Goal: Task Accomplishment & Management: Use online tool/utility

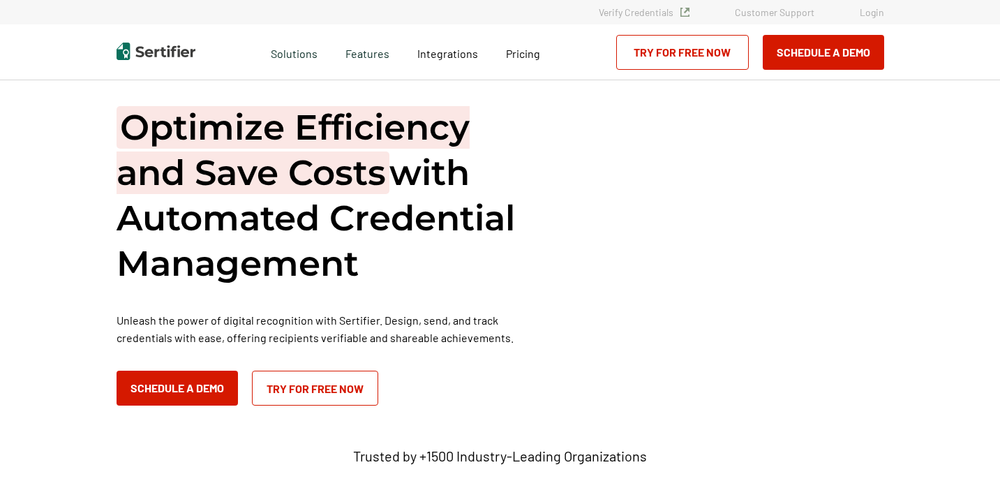
click at [871, 15] on link "Login" at bounding box center [872, 12] width 24 height 12
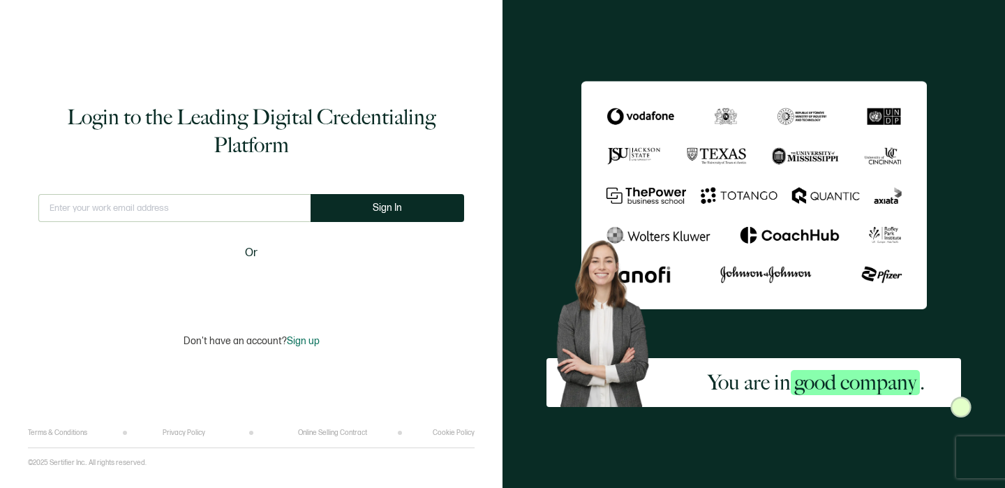
click at [142, 215] on input "text" at bounding box center [174, 208] width 272 height 28
type input "[EMAIL_ADDRESS][DOMAIN_NAME]"
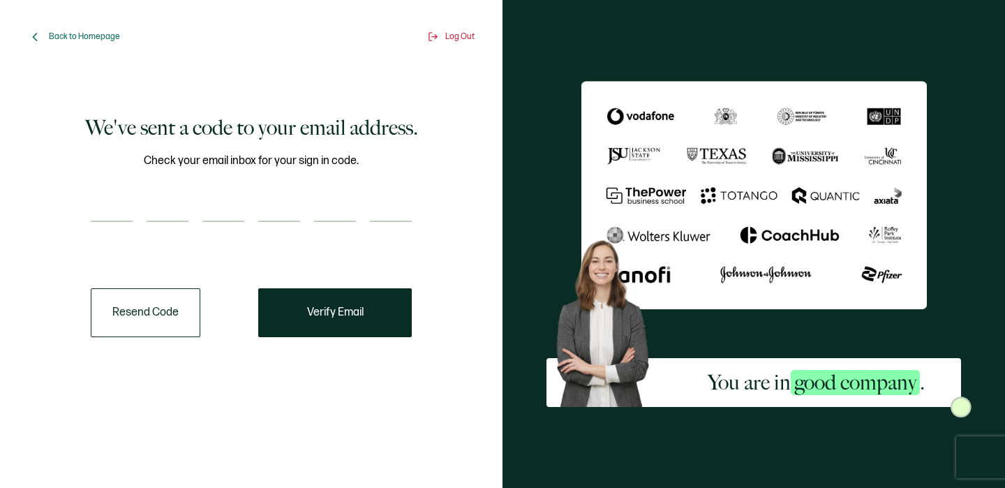
click at [120, 217] on input "number" at bounding box center [112, 208] width 42 height 28
type input "2"
type input "1"
type input "5"
type input "9"
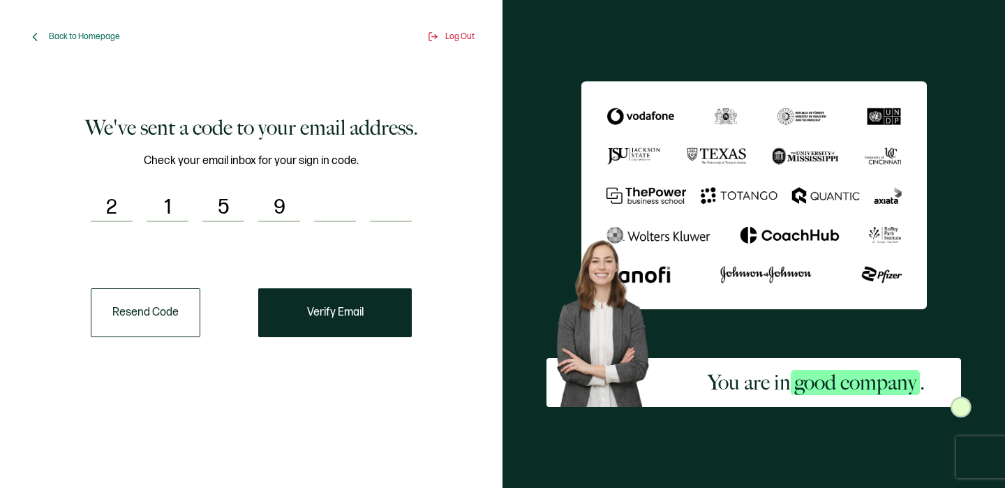
type input "0"
type input "6"
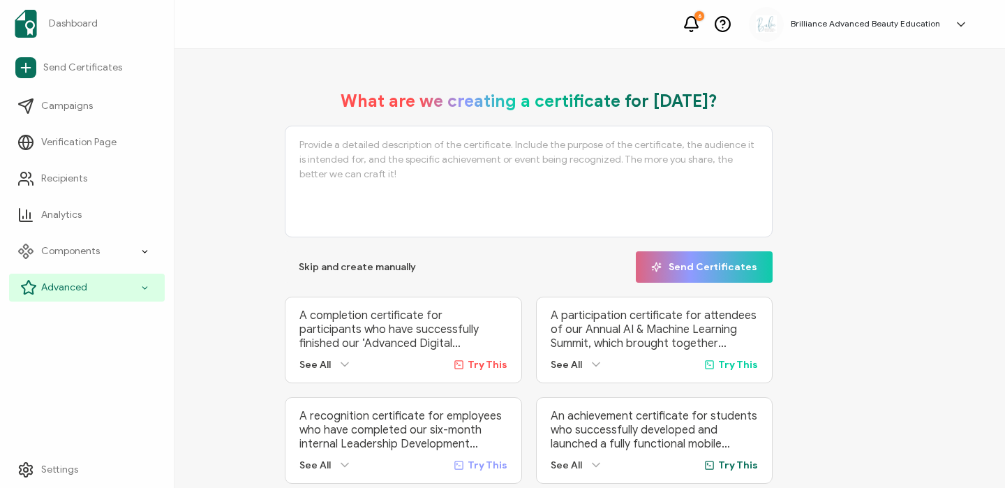
click at [66, 288] on span "Advanced" at bounding box center [64, 287] width 46 height 14
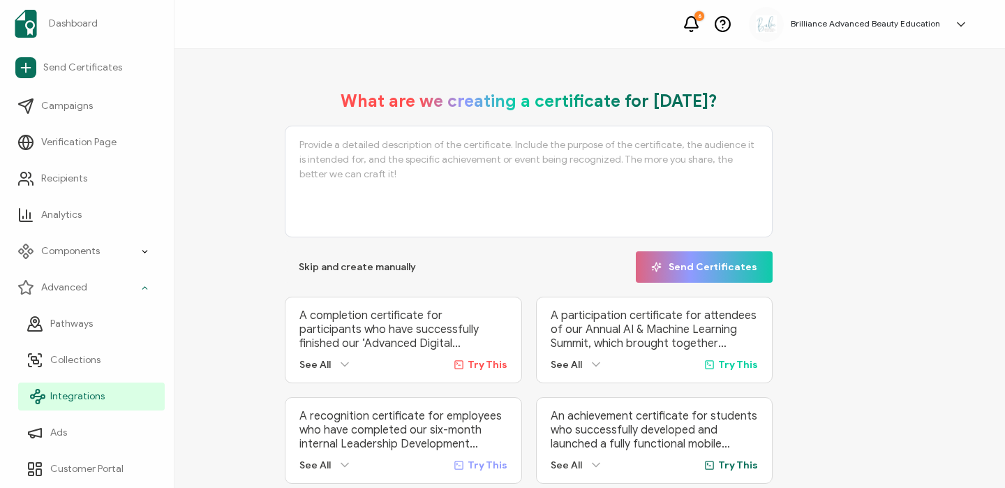
click at [80, 397] on span "Integrations" at bounding box center [77, 396] width 54 height 14
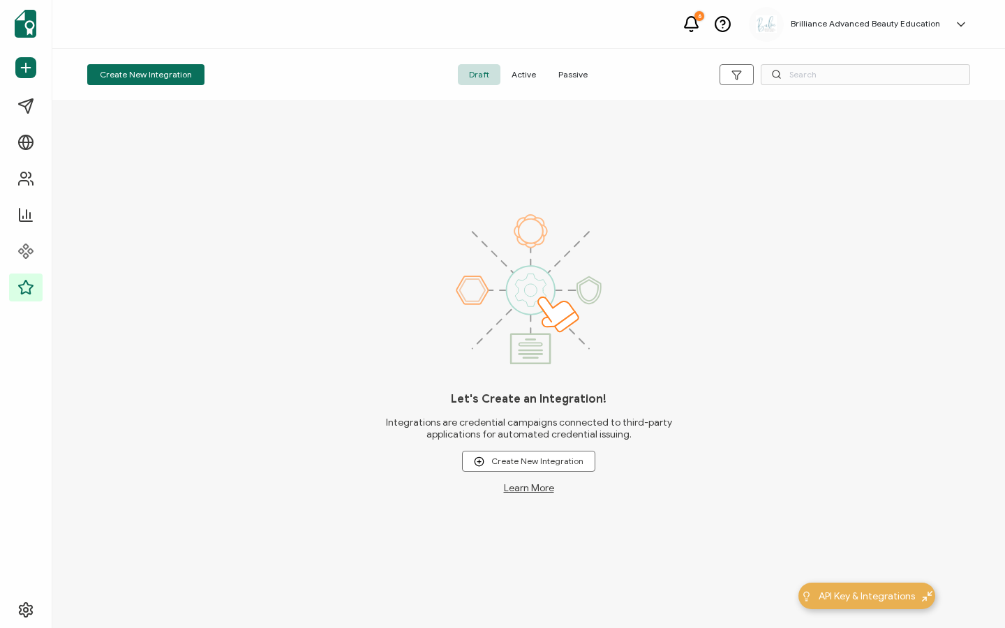
click at [526, 70] on span "Active" at bounding box center [523, 74] width 47 height 21
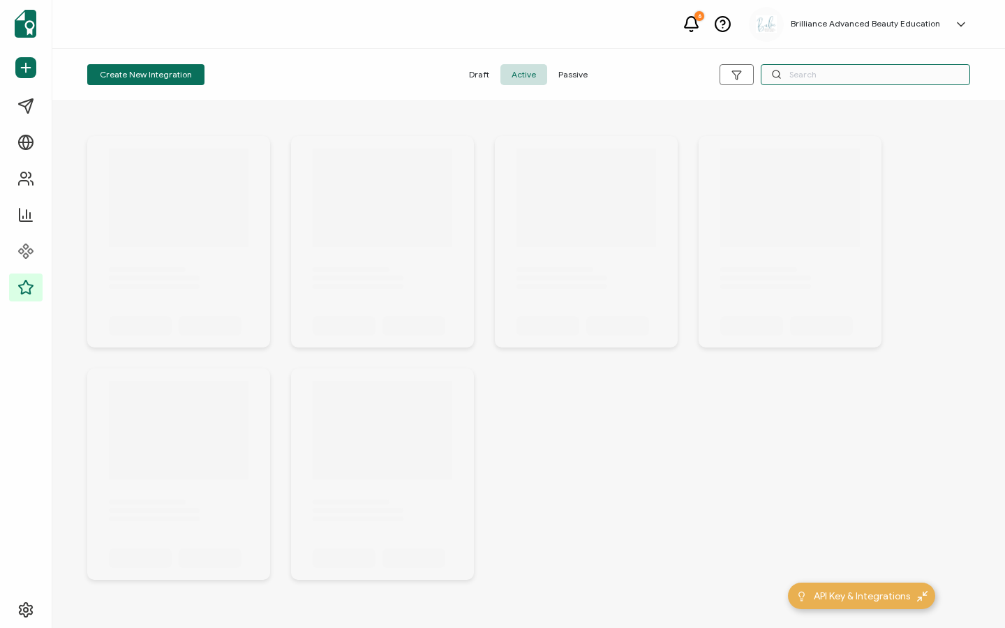
click at [812, 75] on input "text" at bounding box center [864, 74] width 209 height 21
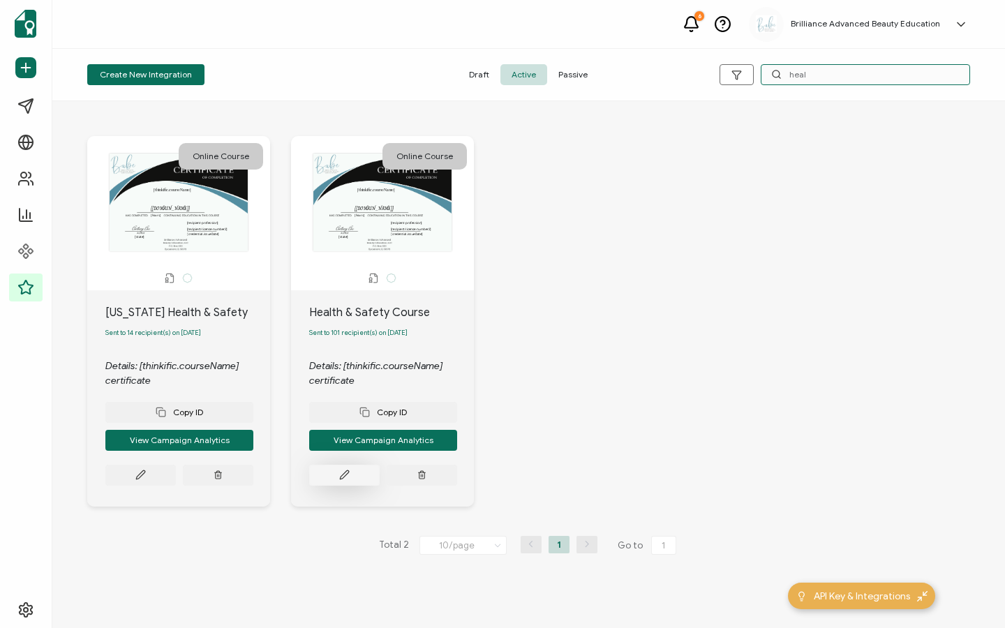
type input "heal"
click at [348, 474] on icon at bounding box center [344, 475] width 8 height 8
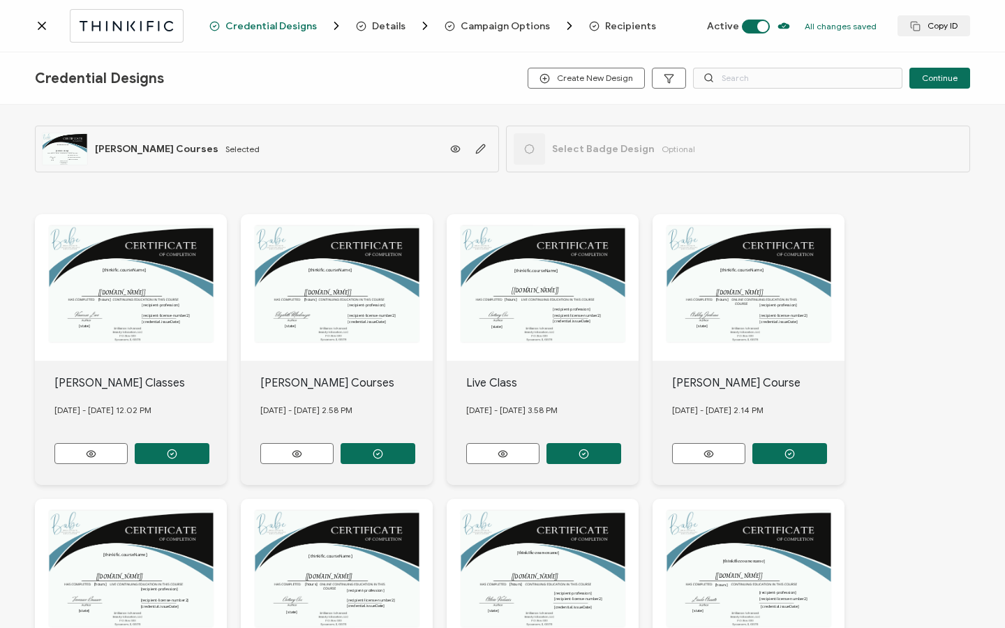
click at [516, 25] on span "Campaign Options" at bounding box center [504, 26] width 89 height 10
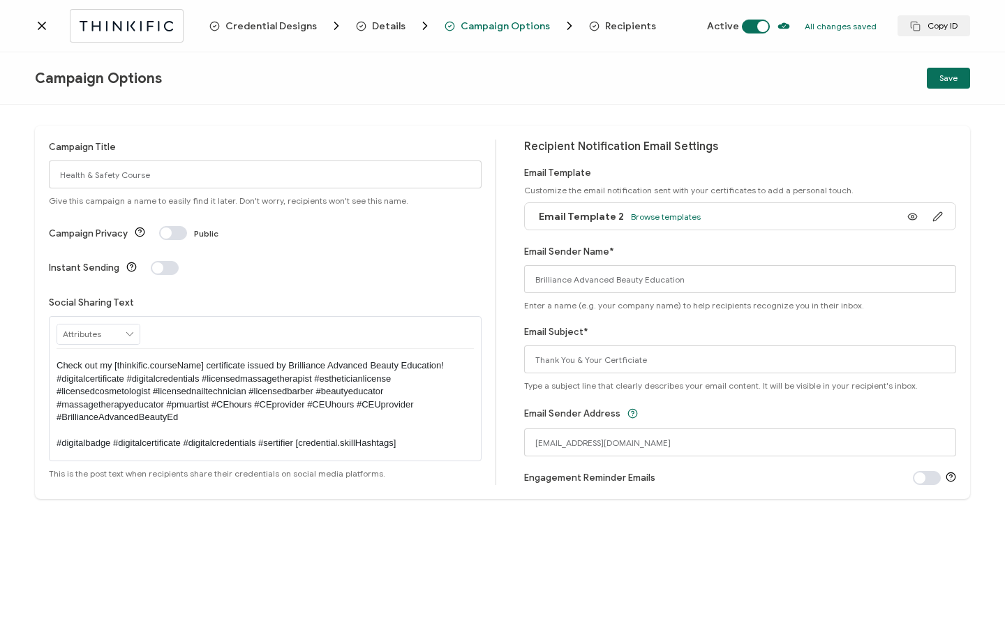
click at [626, 24] on span "Recipients" at bounding box center [630, 26] width 51 height 10
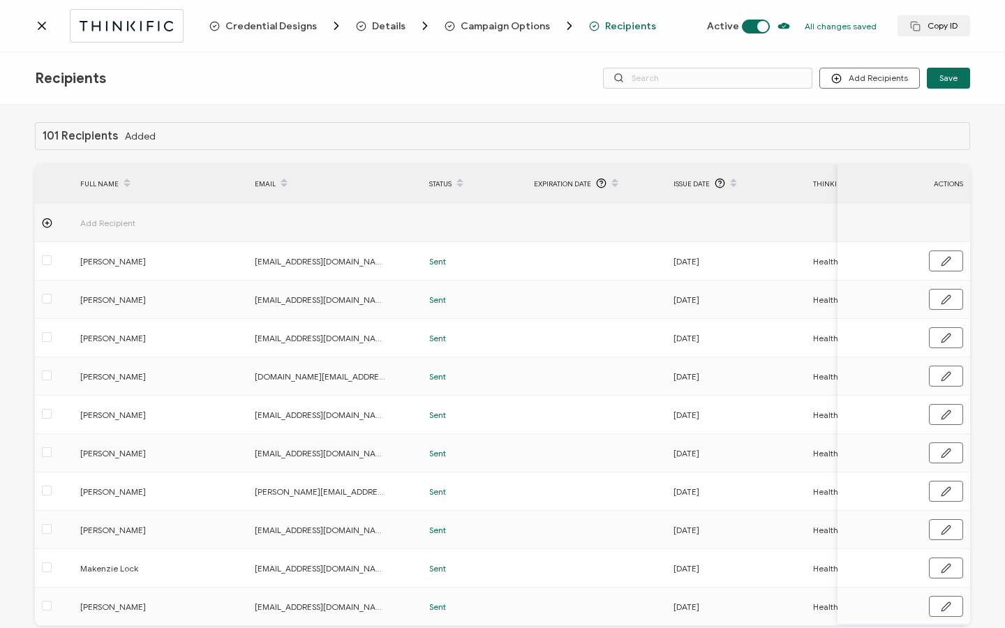
click at [519, 28] on span "Campaign Options" at bounding box center [504, 26] width 89 height 10
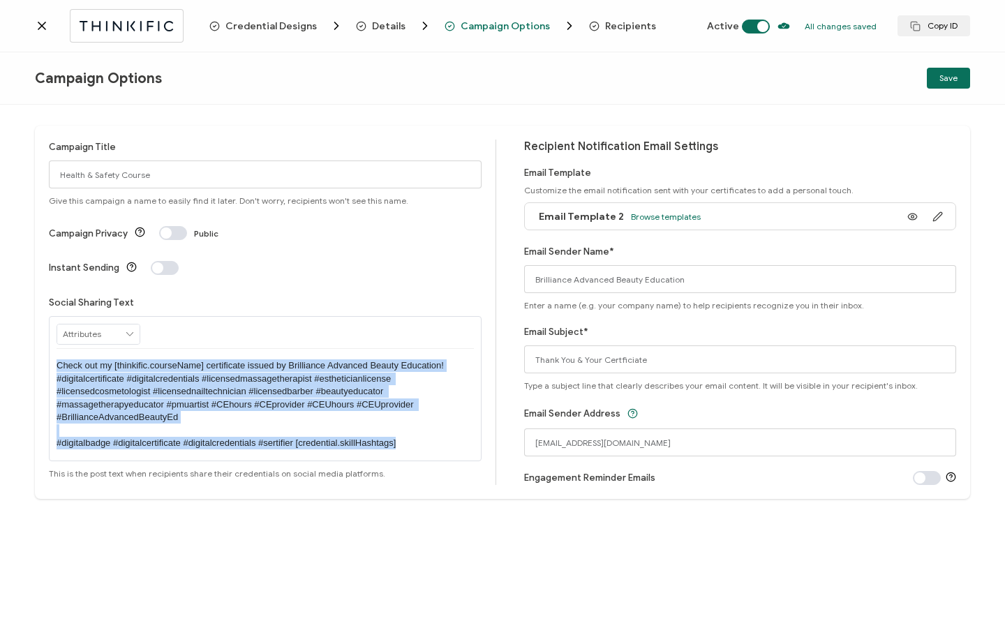
drag, startPoint x: 413, startPoint y: 426, endPoint x: 342, endPoint y: 303, distance: 141.9
click at [342, 316] on div "RECIPIENT Recipient Name Recipient E-Mail CREDENTIAL Credential ID Issue Date C…" at bounding box center [265, 388] width 433 height 144
copy p "Check out my [thinkific.courseName] certificate issued by Brilliance Advanced B…"
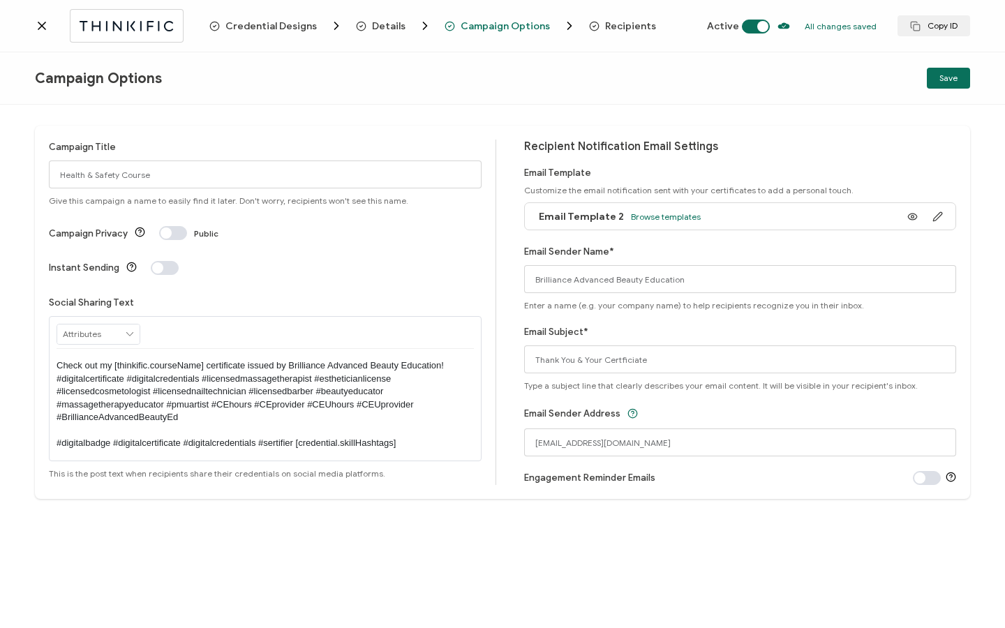
click at [37, 26] on icon at bounding box center [42, 26] width 14 height 14
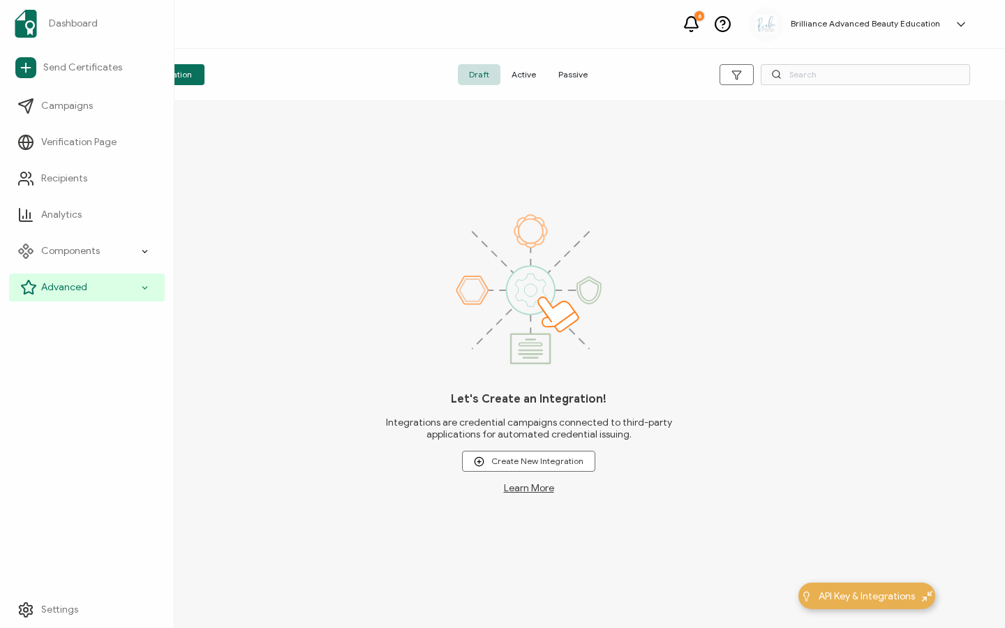
click at [66, 286] on span "Advanced" at bounding box center [64, 287] width 46 height 14
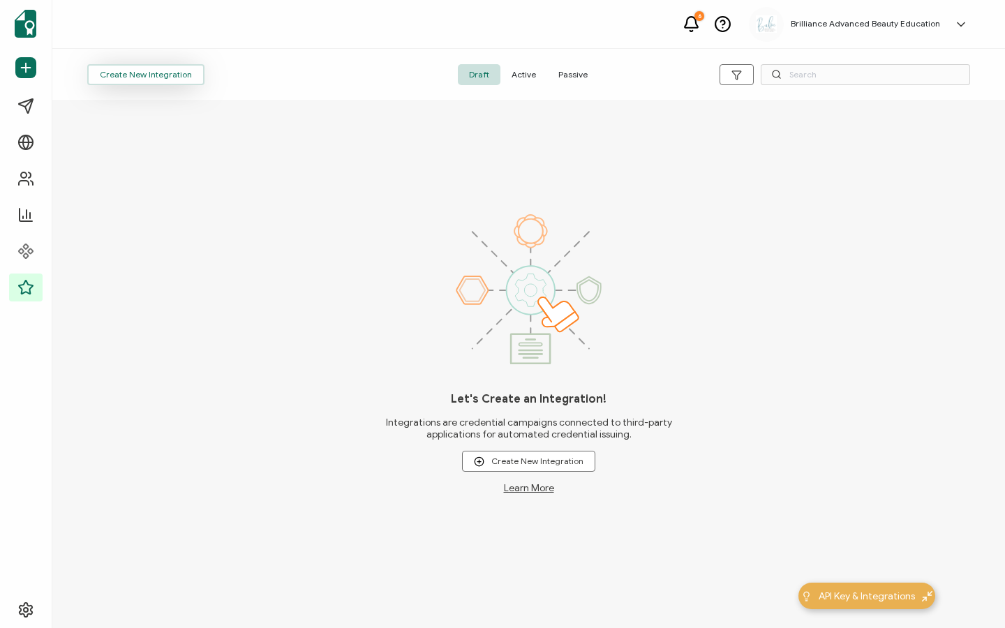
click at [128, 76] on button "Create New Integration" at bounding box center [145, 74] width 117 height 21
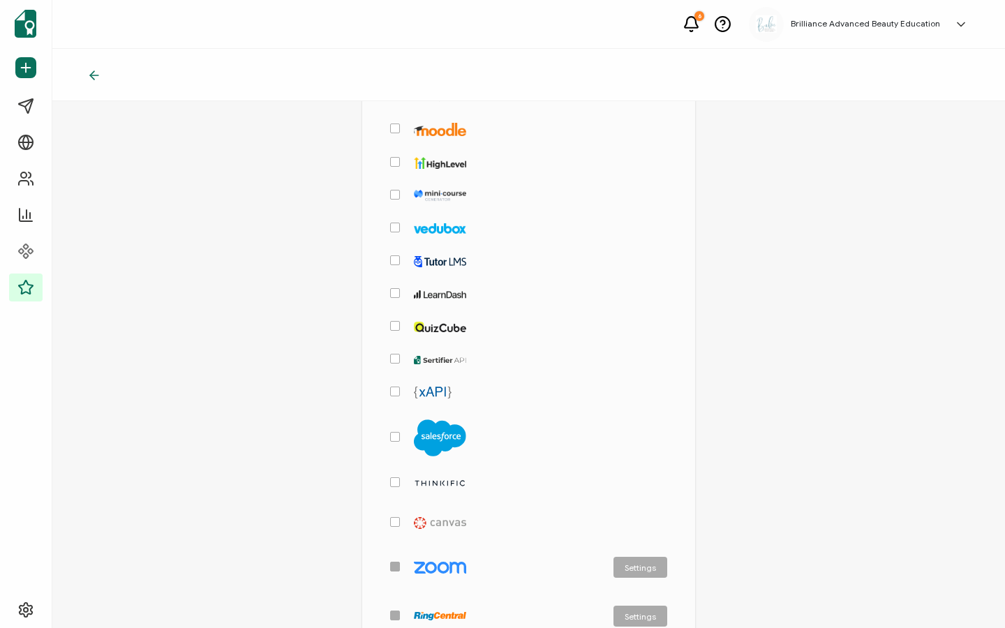
scroll to position [217, 0]
click at [446, 482] on img "checkbox-group" at bounding box center [440, 483] width 52 height 9
click at [400, 478] on input "checkbox-group" at bounding box center [400, 478] width 0 height 0
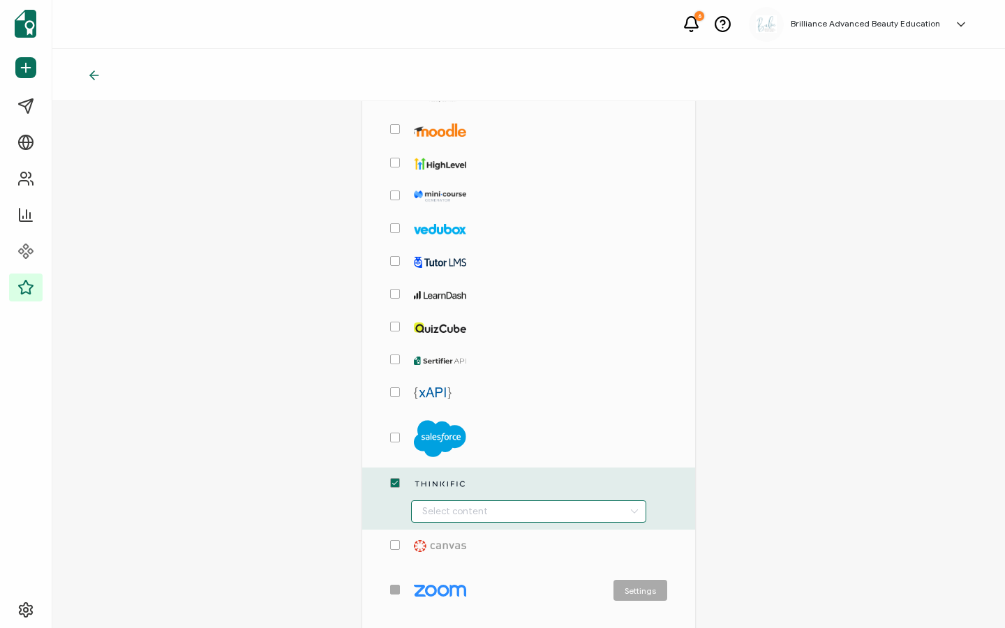
click at [426, 487] on input "checkbox-group" at bounding box center [529, 511] width 236 height 22
click at [482, 473] on span "Health & Safety Class" at bounding box center [461, 470] width 83 height 24
type input "Health & Safety Class"
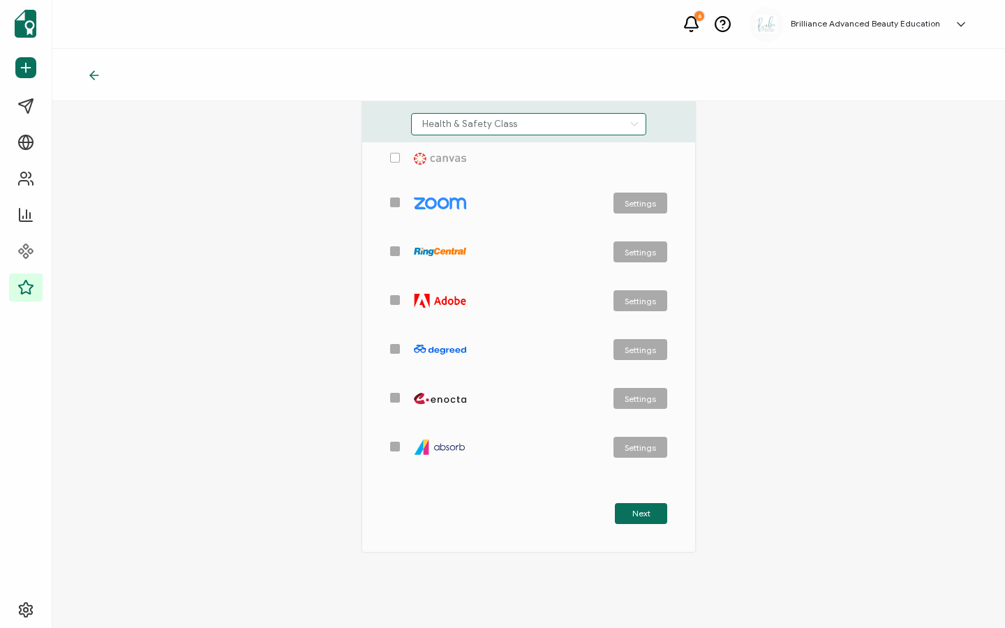
scroll to position [620, 0]
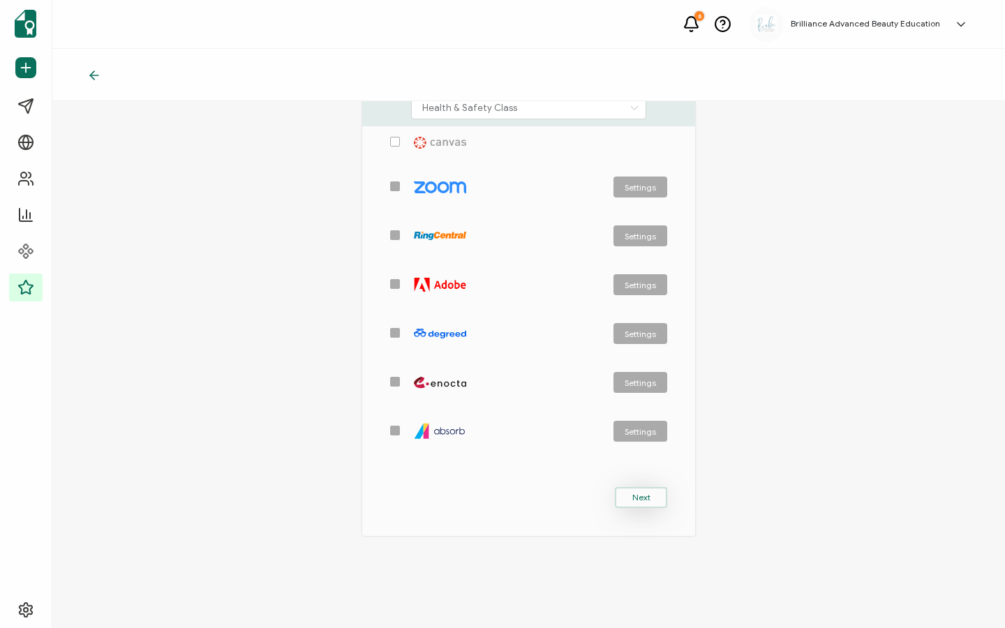
click at [657, 487] on button "Next" at bounding box center [641, 497] width 52 height 21
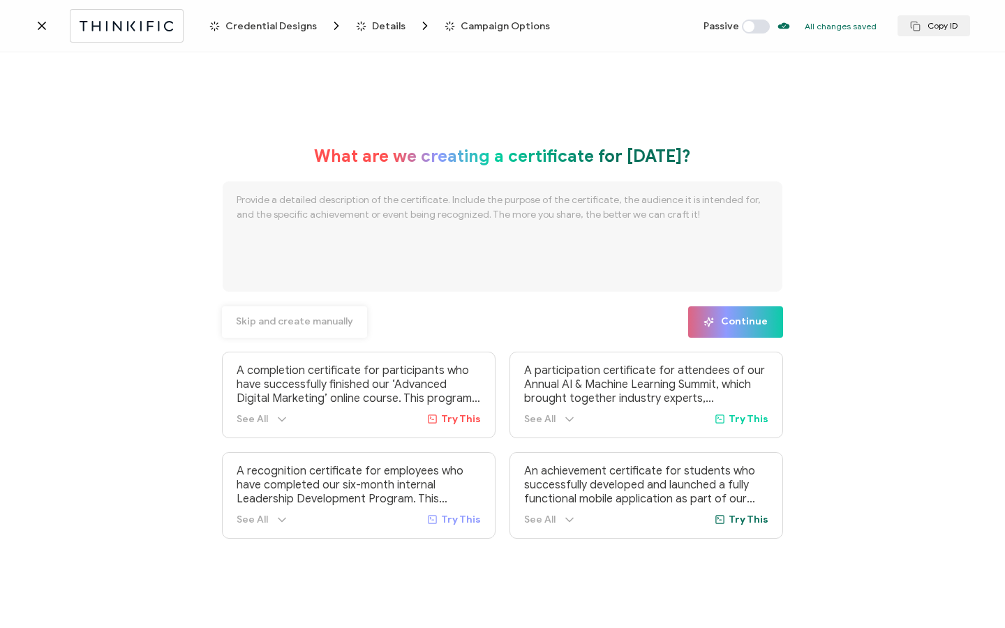
click at [308, 321] on span "Skip and create manually" at bounding box center [294, 322] width 117 height 10
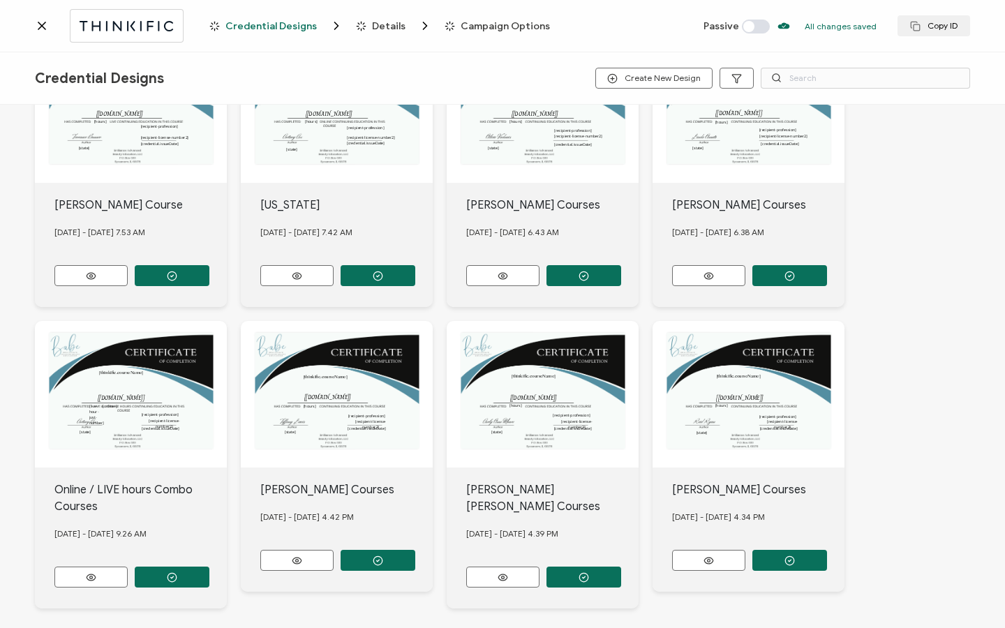
scroll to position [435, 0]
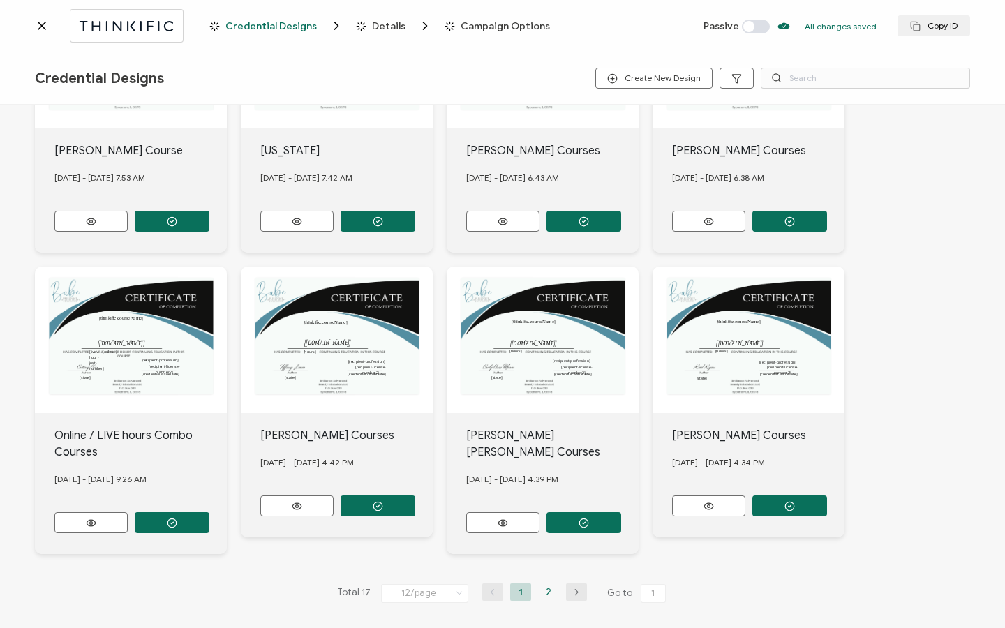
click at [538, 487] on li "2" at bounding box center [548, 591] width 21 height 17
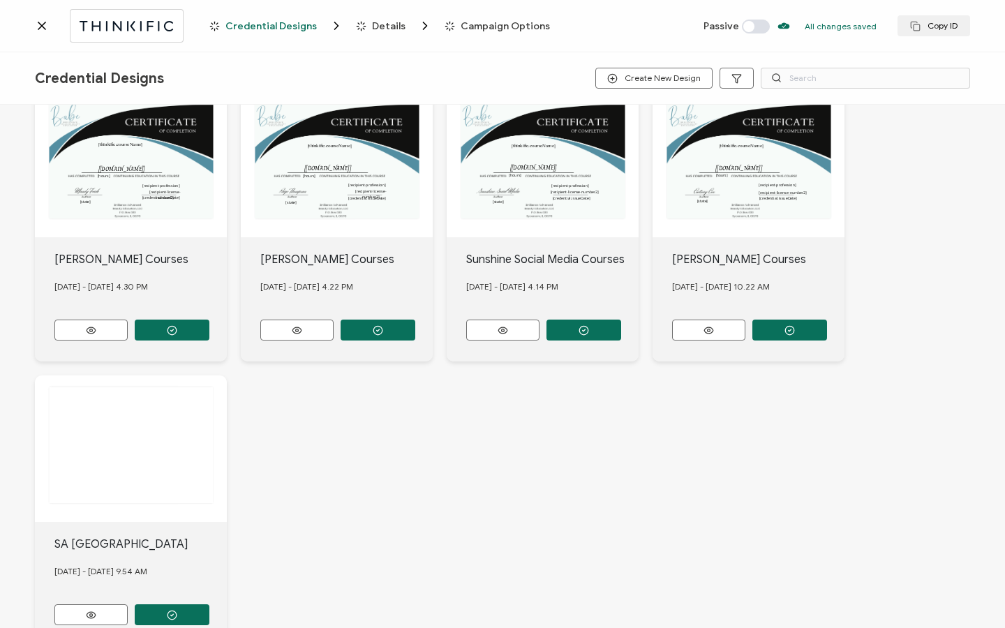
scroll to position [44, 0]
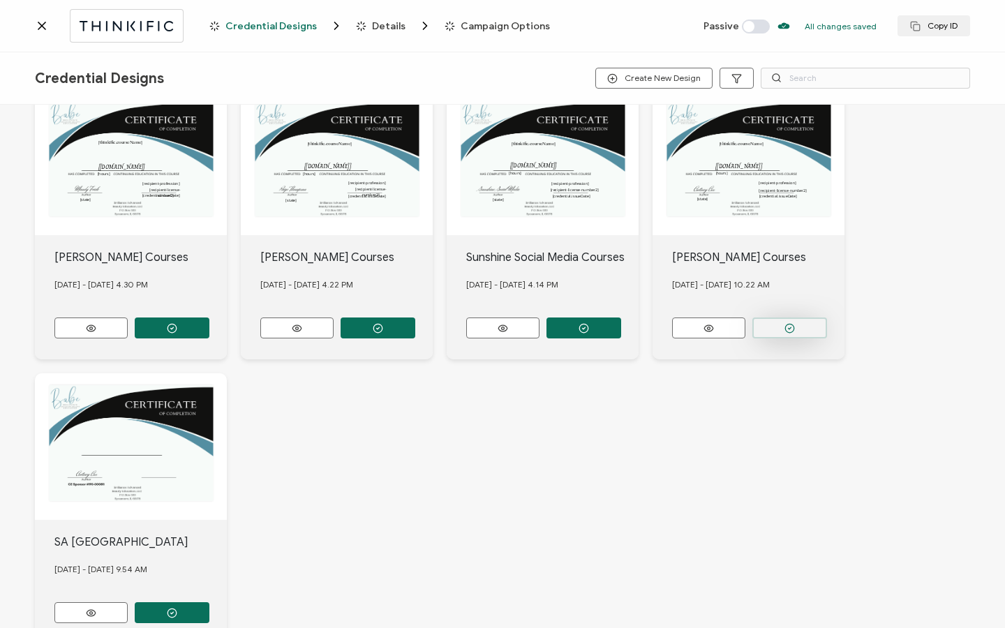
click at [788, 317] on button "button" at bounding box center [789, 327] width 75 height 21
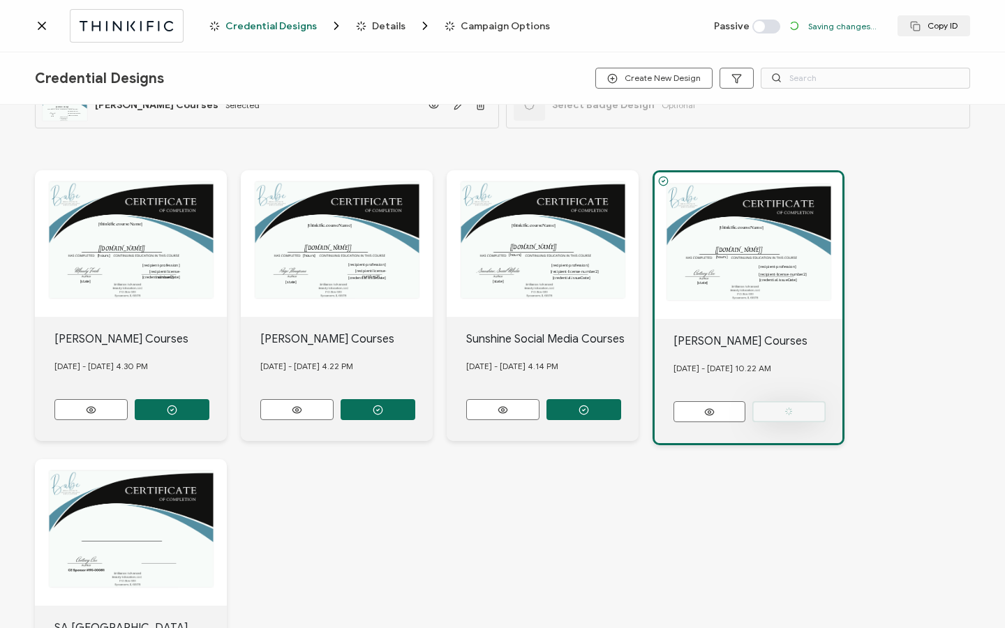
scroll to position [126, 0]
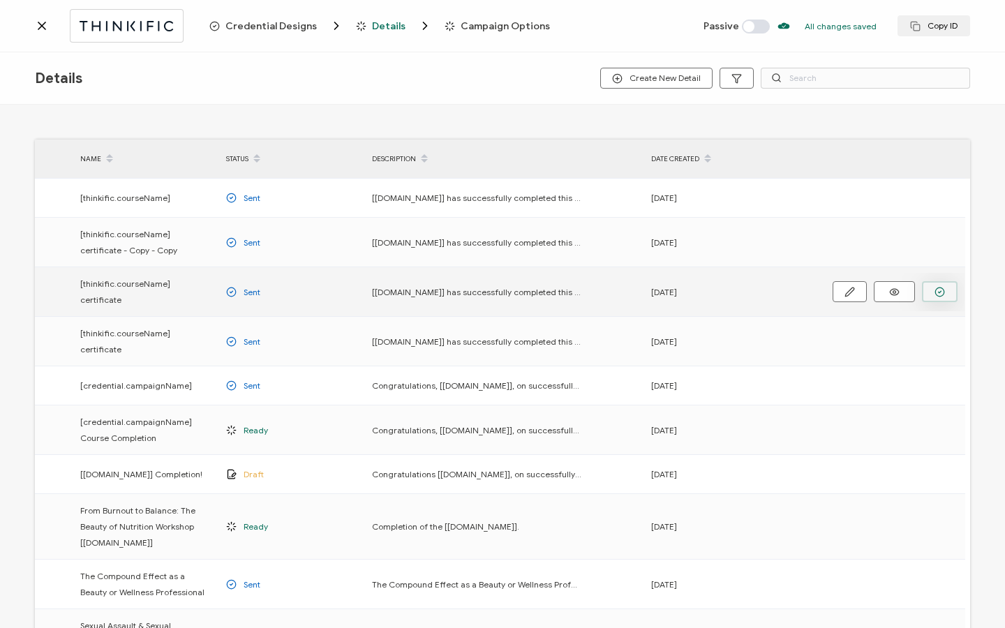
click at [929, 287] on button "button" at bounding box center [940, 291] width 36 height 21
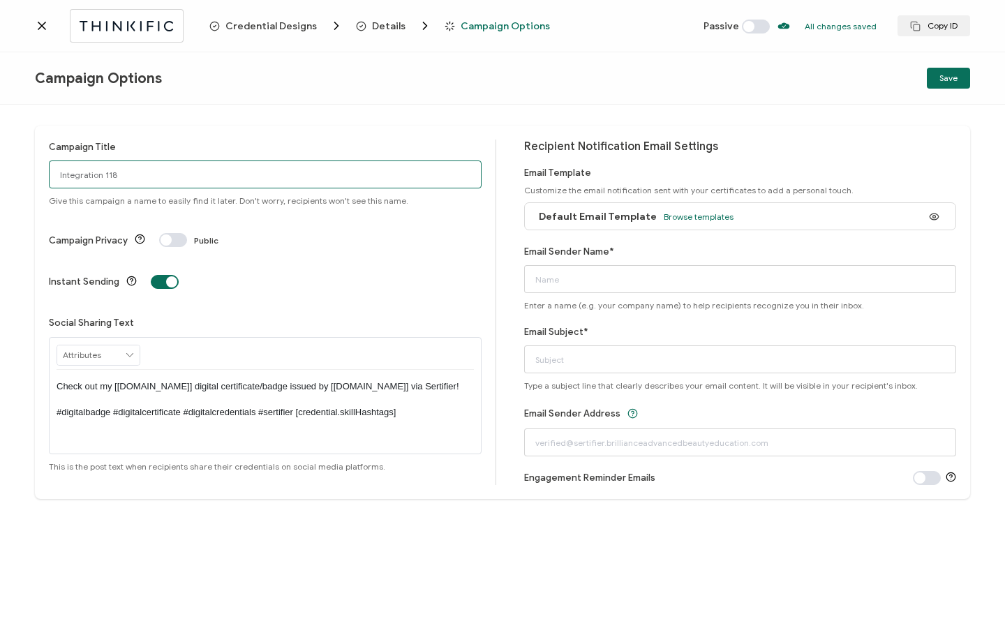
click at [256, 176] on input "Integration 118" at bounding box center [265, 174] width 433 height 28
type input "I"
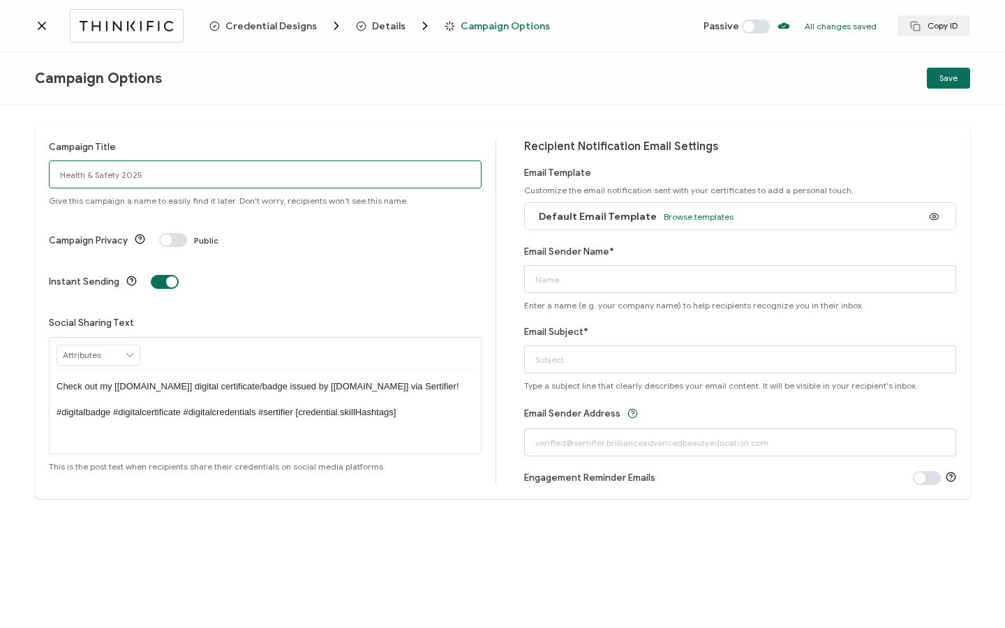
click at [121, 175] on input "Health & Safety 2025" at bounding box center [265, 174] width 433 height 28
type input "Health & Safety CLass n2025"
click at [167, 275] on span at bounding box center [165, 282] width 28 height 14
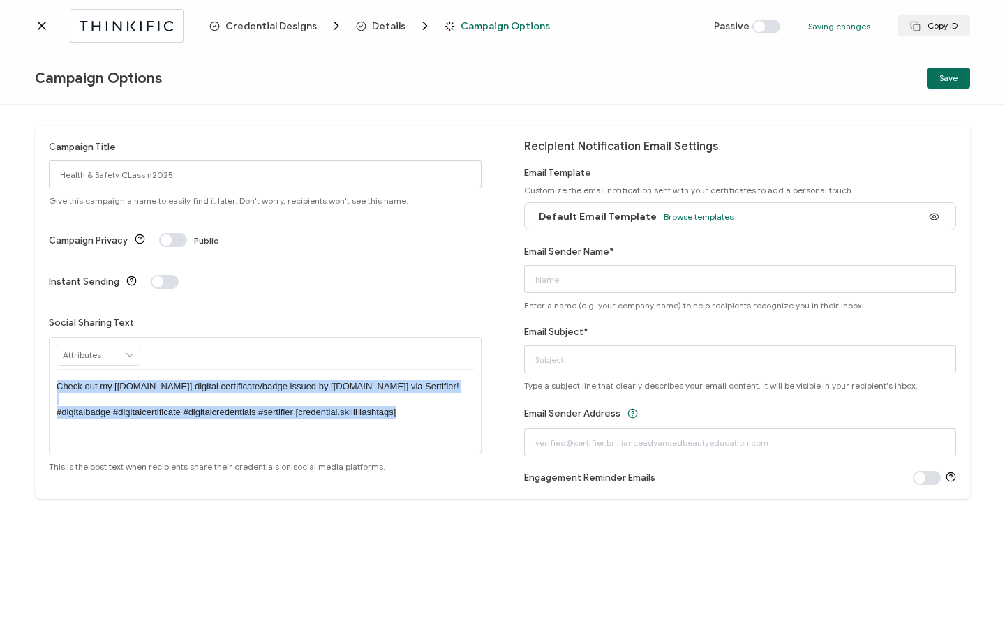
drag, startPoint x: 420, startPoint y: 373, endPoint x: 91, endPoint y: 331, distance: 331.9
click at [91, 370] on div "Check out my [[DOMAIN_NAME]] digital certificate/badge issued by [[DOMAIN_NAME]…" at bounding box center [265, 399] width 417 height 59
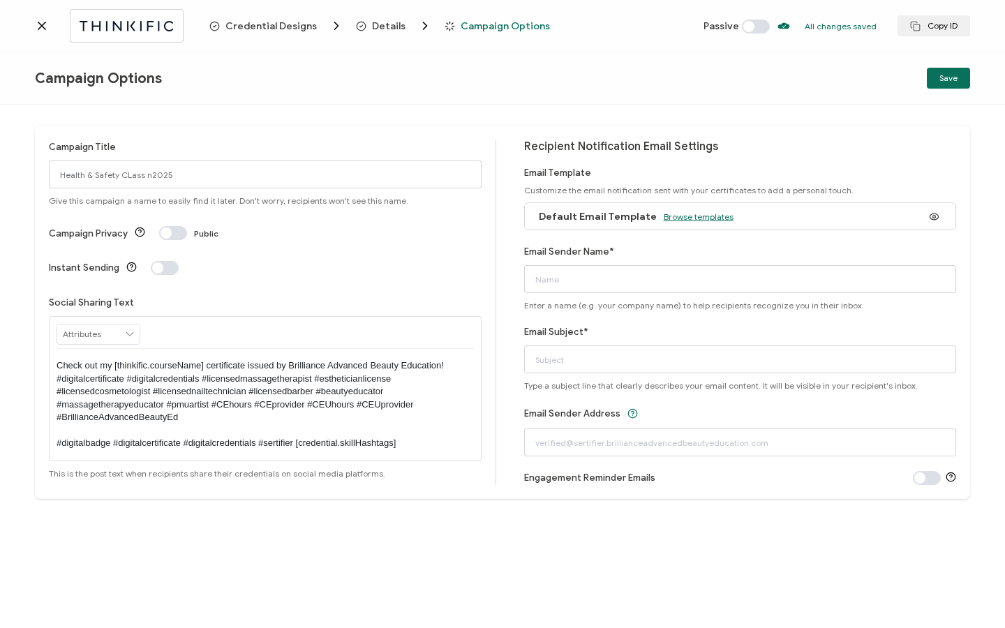
click at [703, 216] on span "Browse templates" at bounding box center [698, 216] width 70 height 10
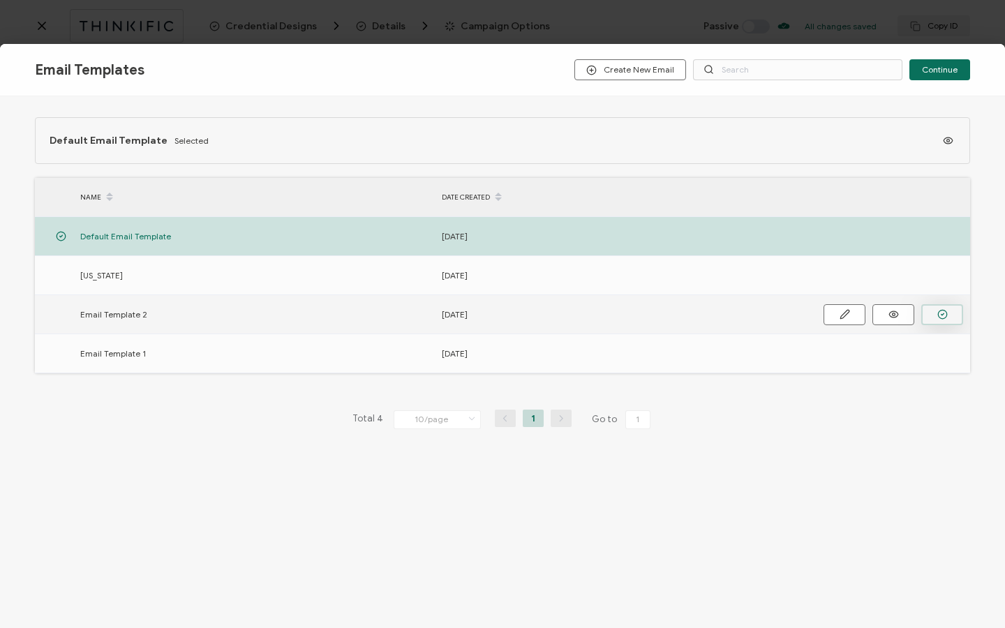
click at [932, 313] on button "button" at bounding box center [942, 314] width 42 height 21
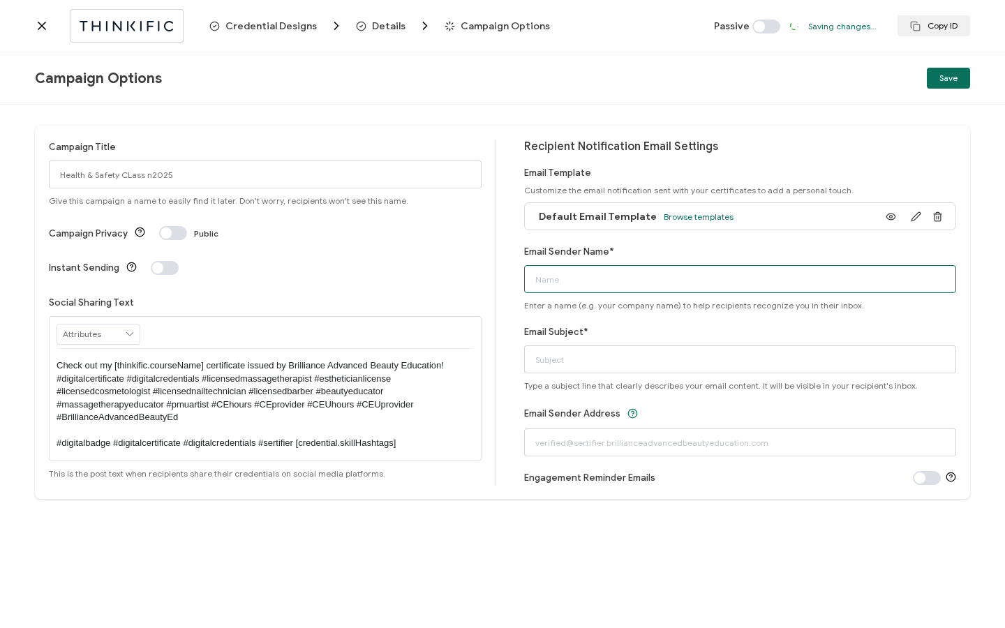
click at [627, 283] on input "Email Sender Name*" at bounding box center [740, 279] width 433 height 28
click at [627, 280] on input "Email Sender Name*" at bounding box center [740, 279] width 433 height 28
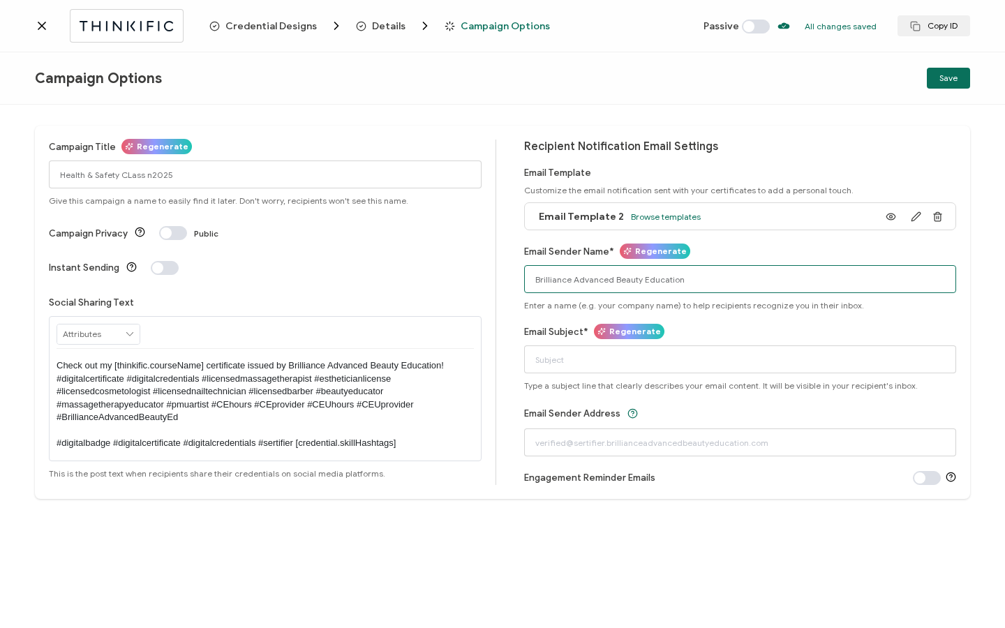
type input "Brilliance Advanced Beauty Education"
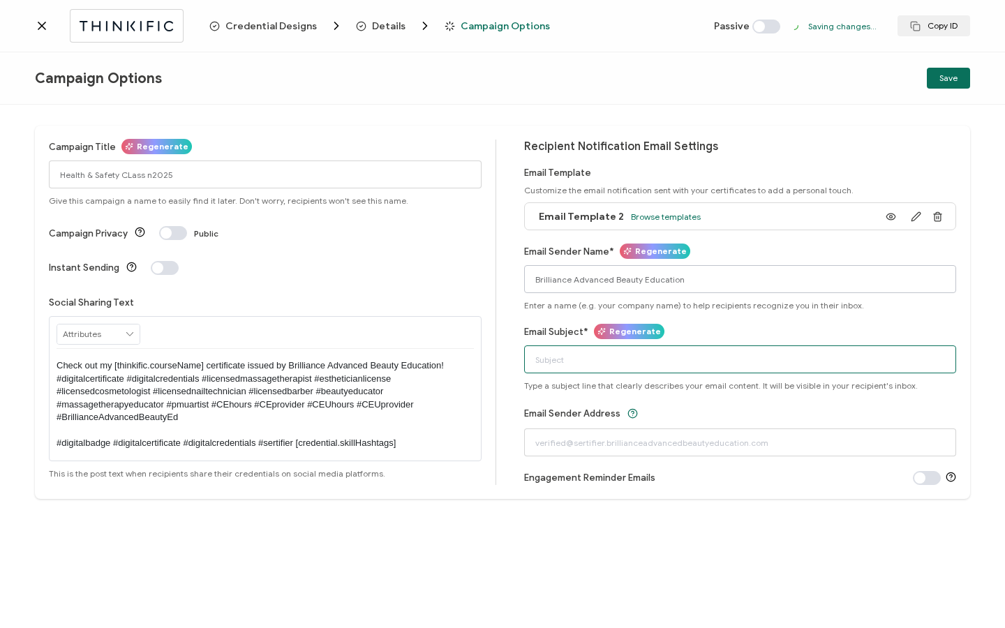
type input "B"
type input "[EMAIL_ADDRESS][DOMAIN_NAME]"
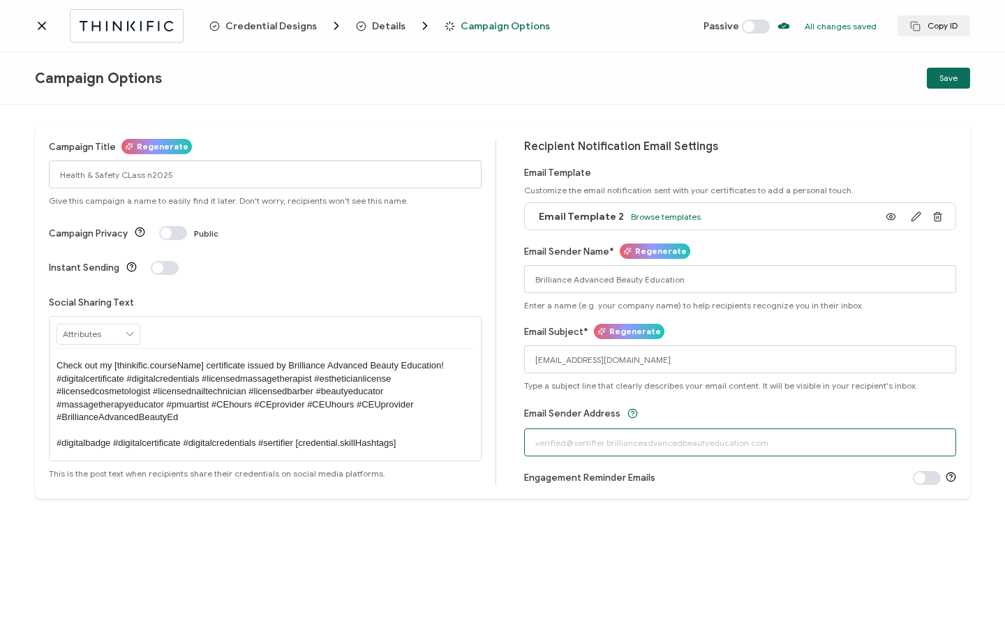
type input "[EMAIL_ADDRESS][DOMAIN_NAME]"
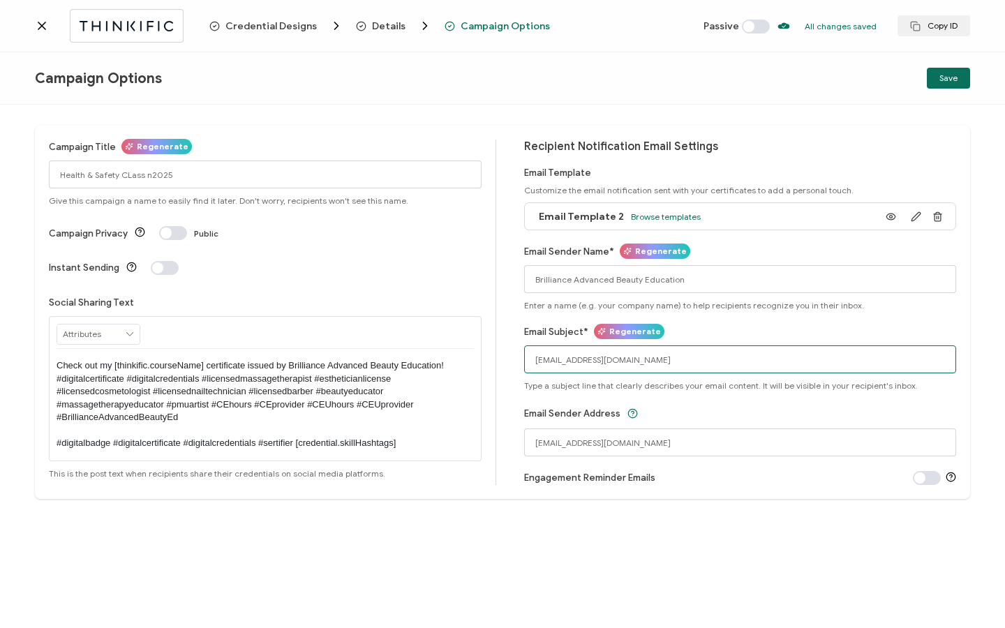
drag, startPoint x: 731, startPoint y: 365, endPoint x: 519, endPoint y: 367, distance: 212.1
click at [519, 367] on div "Campaign Title Regenerate Health & Safety CLass n2025 Give this campaign a name…" at bounding box center [502, 312] width 935 height 373
drag, startPoint x: 529, startPoint y: 365, endPoint x: 733, endPoint y: 359, distance: 203.8
click at [733, 359] on input "[EMAIL_ADDRESS][DOMAIN_NAME]" at bounding box center [740, 359] width 433 height 28
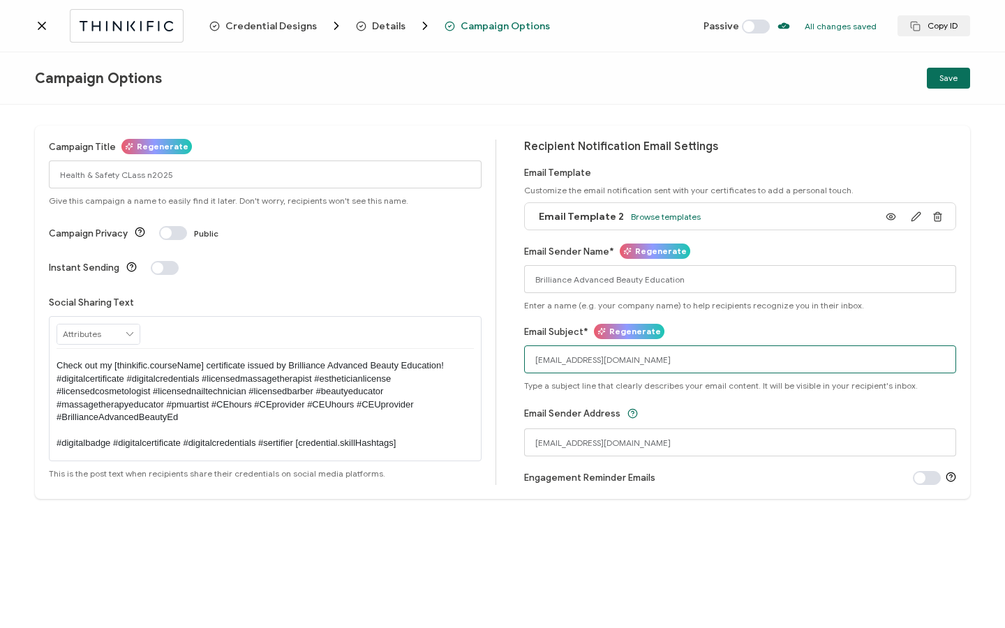
click at [733, 359] on input "[EMAIL_ADDRESS][DOMAIN_NAME]" at bounding box center [740, 359] width 433 height 28
click at [563, 363] on input "Thank you & Your Certificate" at bounding box center [740, 359] width 433 height 28
type input "Thank You & Your Certificate"
click at [942, 76] on span "Save" at bounding box center [948, 78] width 18 height 8
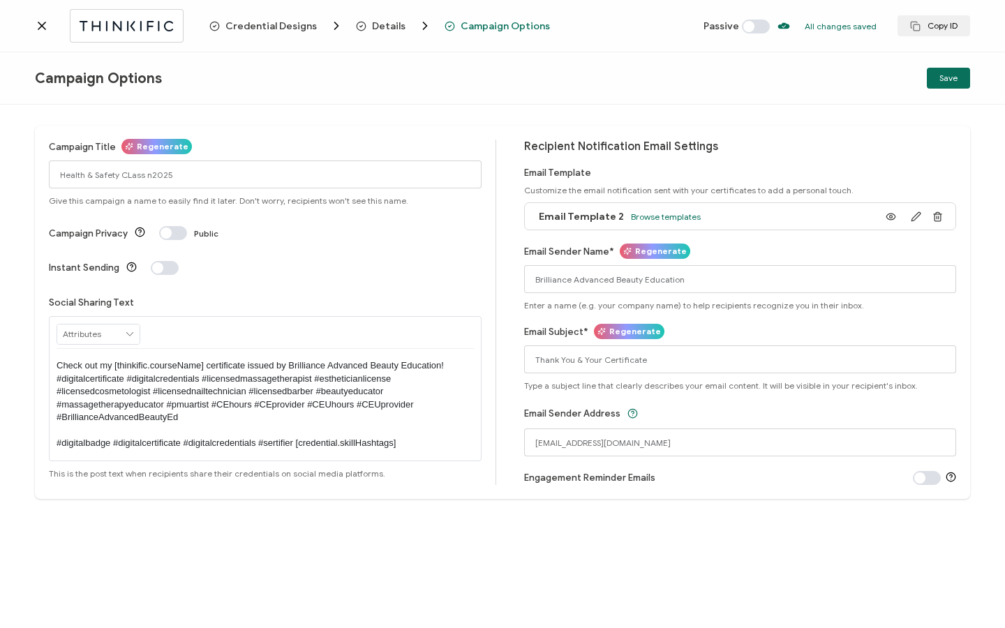
click at [970, 72] on div "Campaign Options Save" at bounding box center [502, 78] width 1005 height 52
click at [952, 79] on span "Save" at bounding box center [948, 78] width 18 height 8
click at [779, 27] on span at bounding box center [766, 27] width 28 height 14
click at [937, 77] on button "Save" at bounding box center [947, 78] width 43 height 21
click at [148, 177] on input "Health & Safety CLass n2025" at bounding box center [265, 174] width 433 height 28
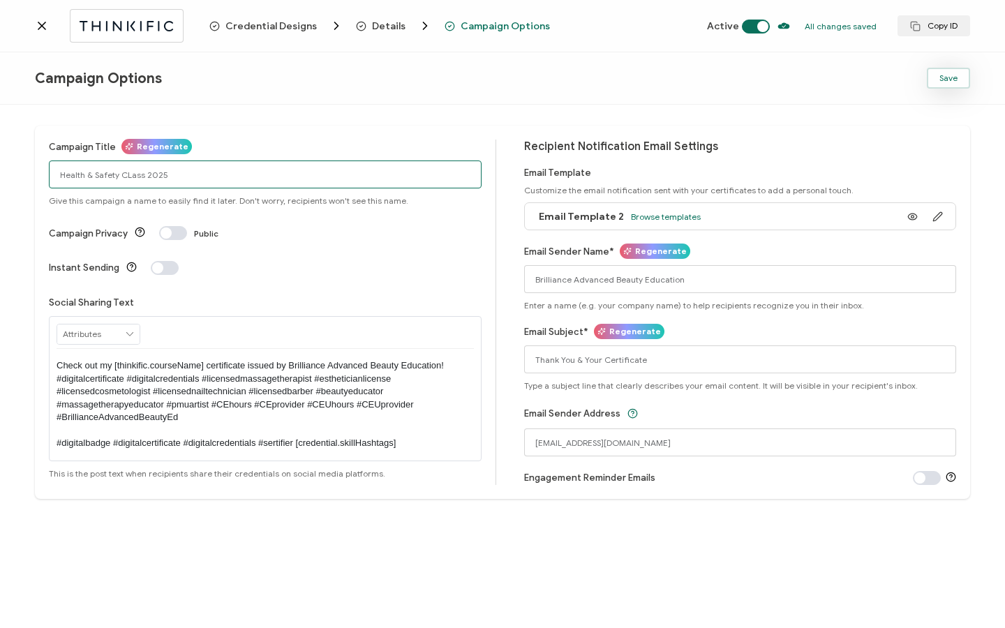
type input "Health & Safety CLass 2025"
click at [958, 74] on button "Save" at bounding box center [947, 78] width 43 height 21
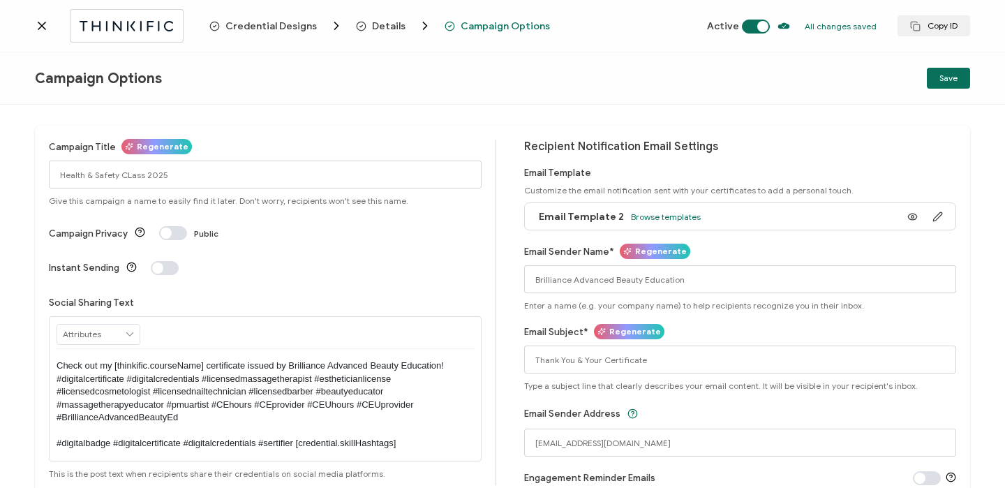
click at [33, 20] on div "Credential Designs Details Campaign Options Active All changes saved We save yo…" at bounding box center [502, 26] width 1005 height 52
click at [43, 25] on icon at bounding box center [41, 25] width 7 height 7
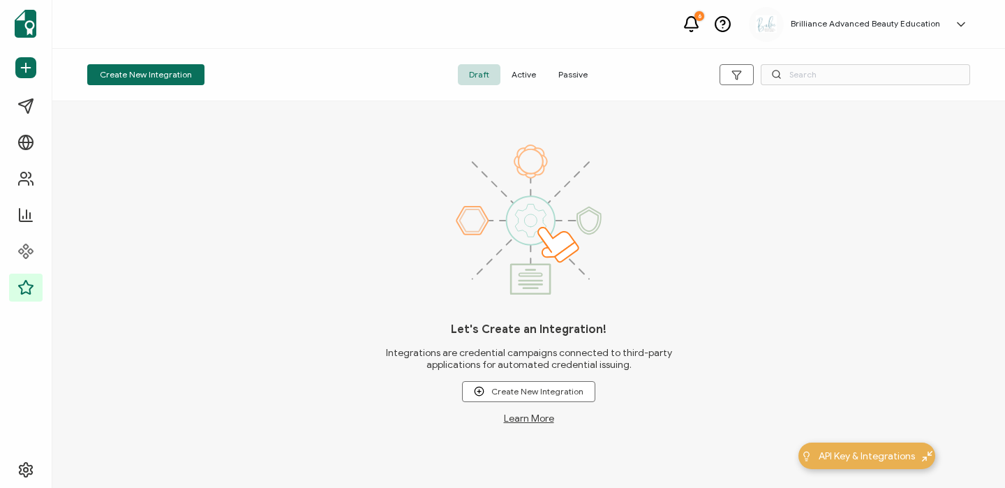
click at [526, 77] on span "Active" at bounding box center [523, 74] width 47 height 21
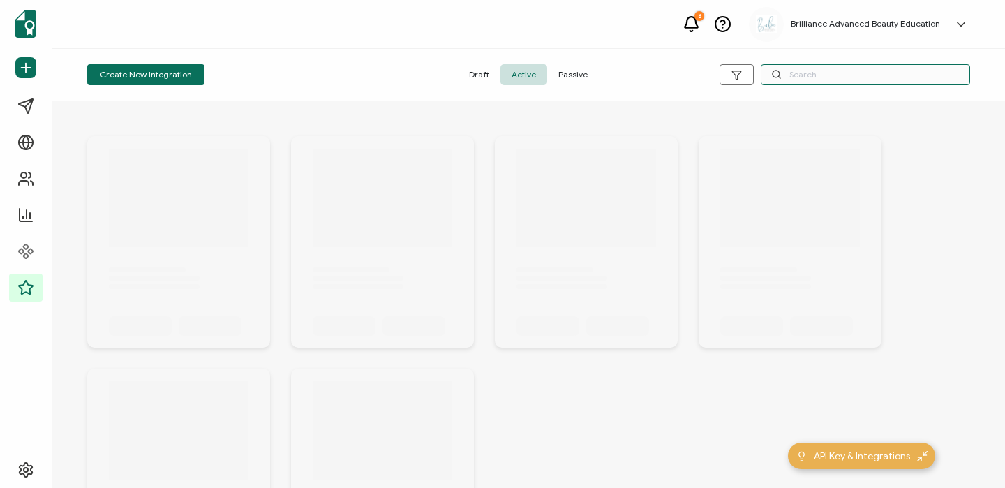
click at [871, 75] on input "text" at bounding box center [864, 74] width 209 height 21
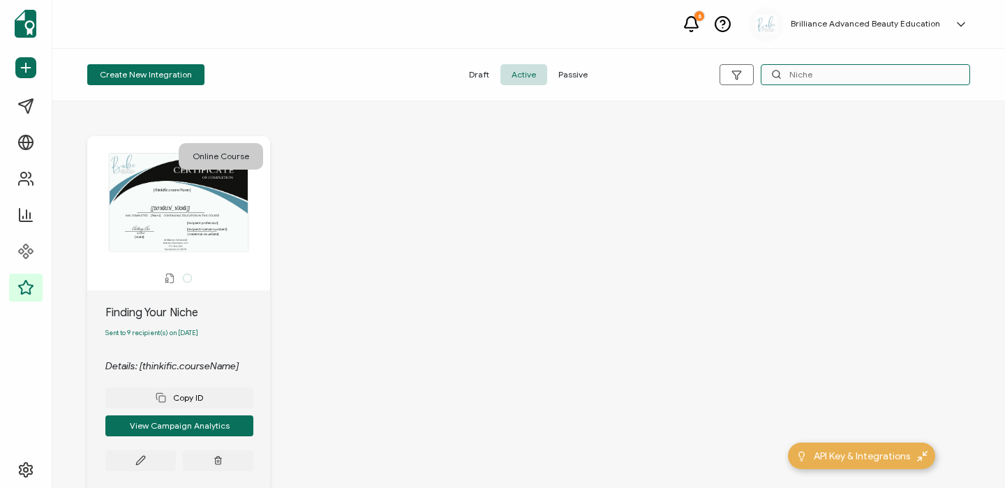
scroll to position [67, 0]
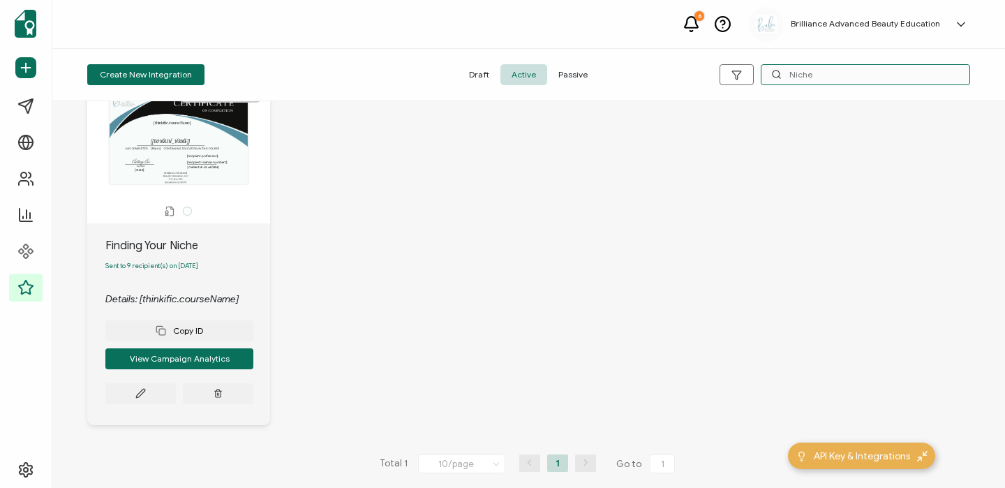
type input "Niche"
click at [137, 410] on div "Finding Your Niche Sent to 9 recipient(s) on [DATE] Details: [thinkific.courseN…" at bounding box center [178, 324] width 183 height 202
click at [137, 398] on icon at bounding box center [140, 393] width 10 height 10
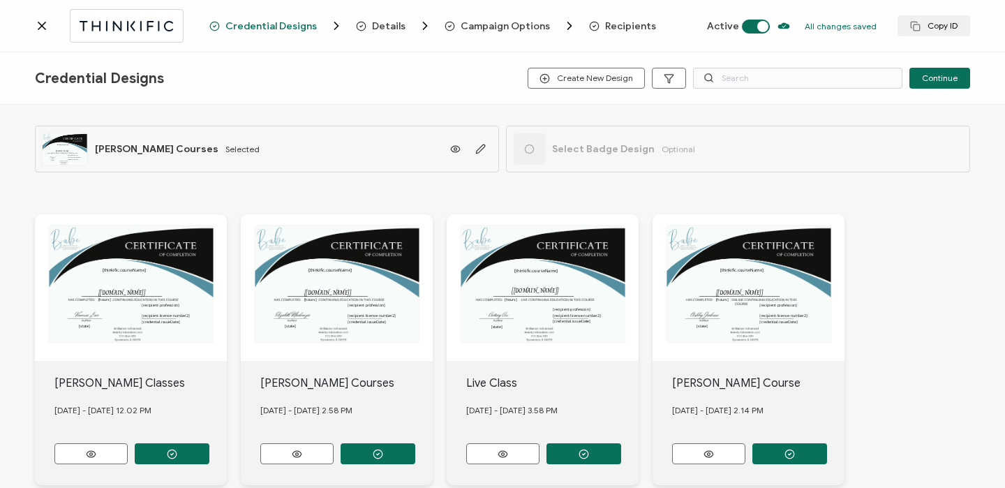
click at [608, 22] on span "Recipients" at bounding box center [630, 26] width 51 height 10
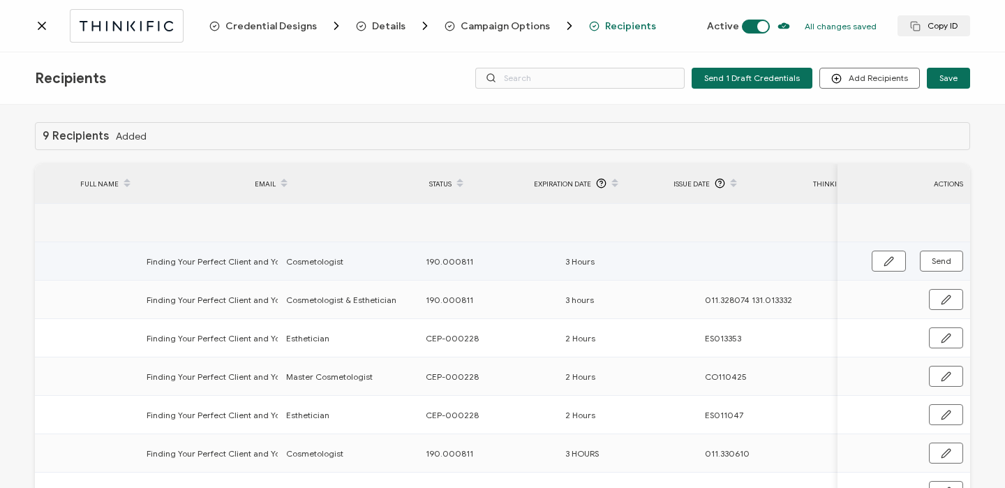
scroll to position [0, 671]
click at [894, 258] on button "button" at bounding box center [888, 260] width 34 height 21
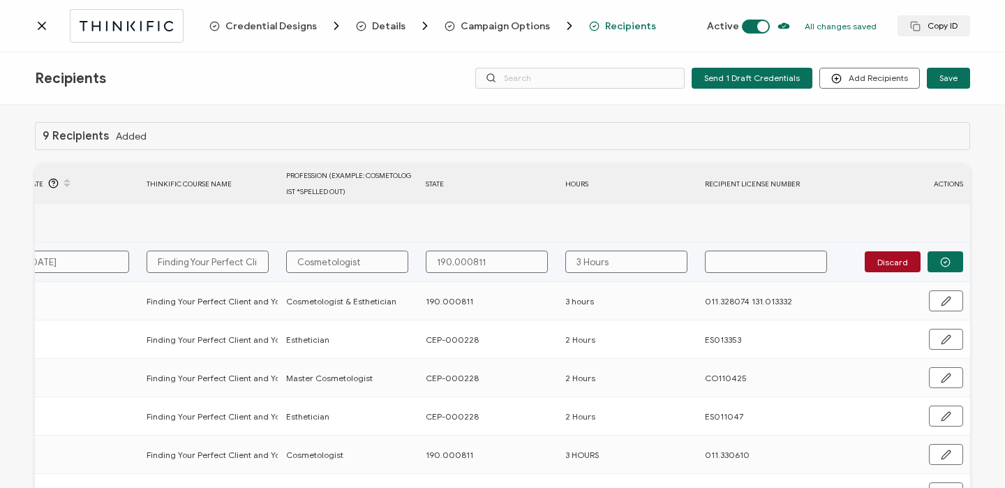
paste input "011229142"
type input "011229142"
click at [723, 264] on input "011229142" at bounding box center [766, 261] width 122 height 22
type input "011.229142"
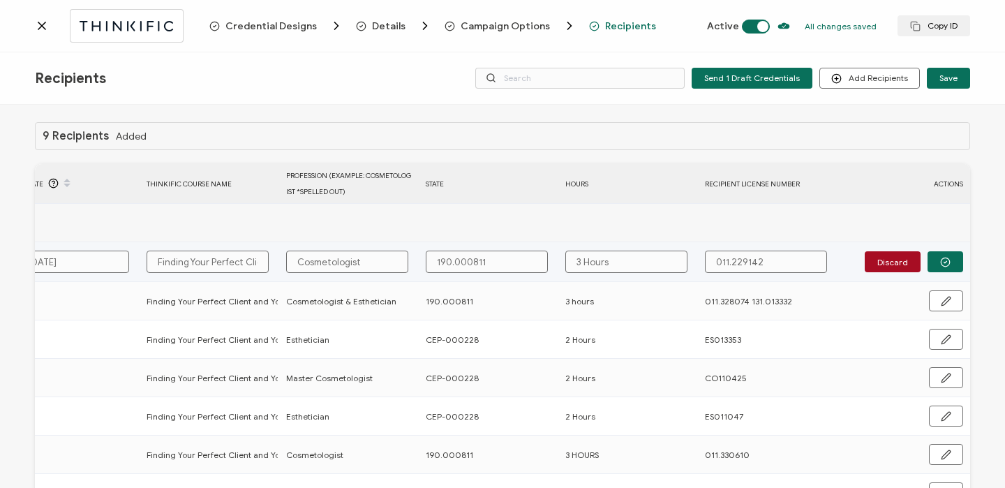
type input "011.229142"
drag, startPoint x: 770, startPoint y: 259, endPoint x: 706, endPoint y: 259, distance: 63.5
click at [706, 259] on input "011.229142" at bounding box center [766, 261] width 122 height 22
type input "011.229142"
click at [944, 262] on circle "button" at bounding box center [944, 261] width 9 height 9
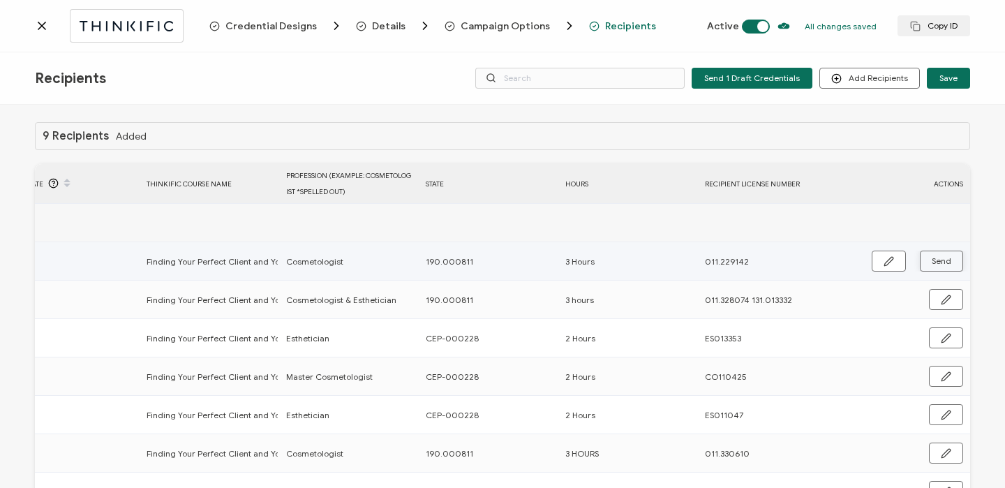
click at [942, 263] on span "Send" at bounding box center [941, 261] width 20 height 8
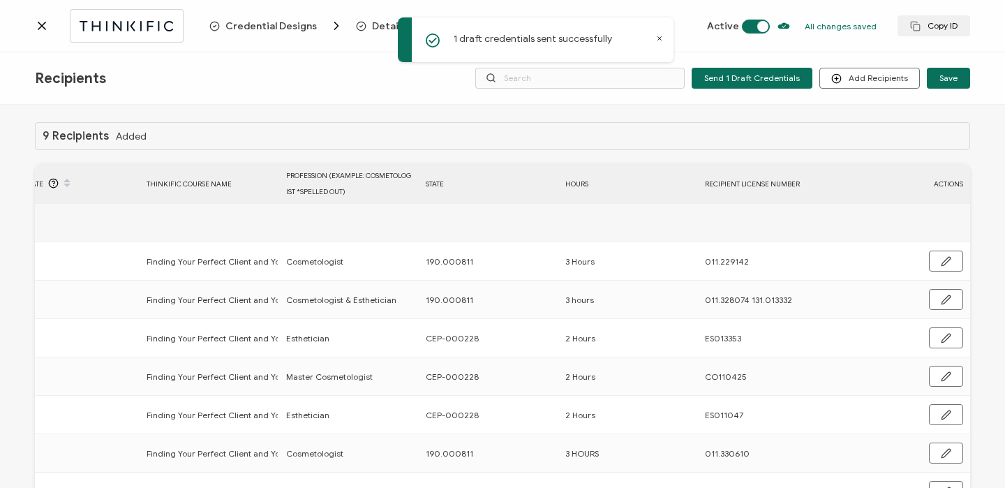
click at [42, 24] on icon at bounding box center [42, 26] width 14 height 14
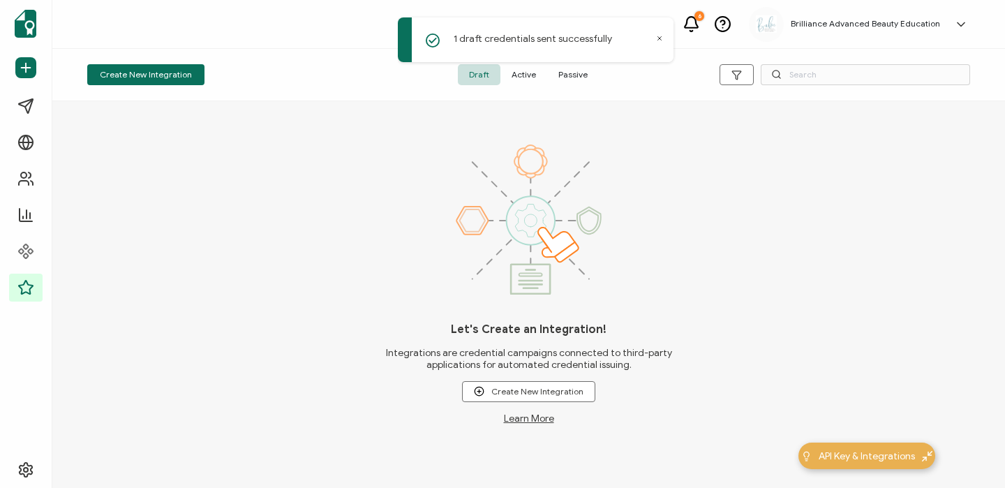
click at [534, 73] on span "Active" at bounding box center [523, 74] width 47 height 21
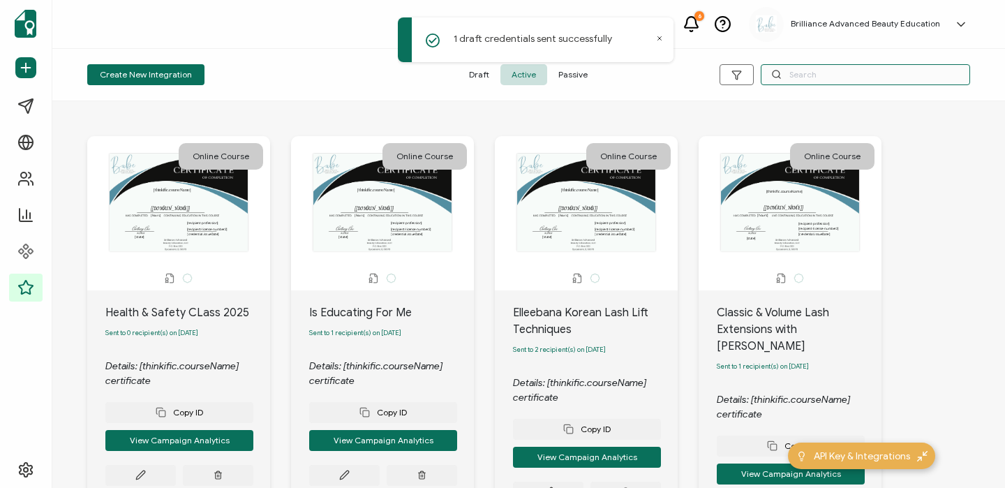
click at [818, 70] on input "text" at bounding box center [864, 74] width 209 height 21
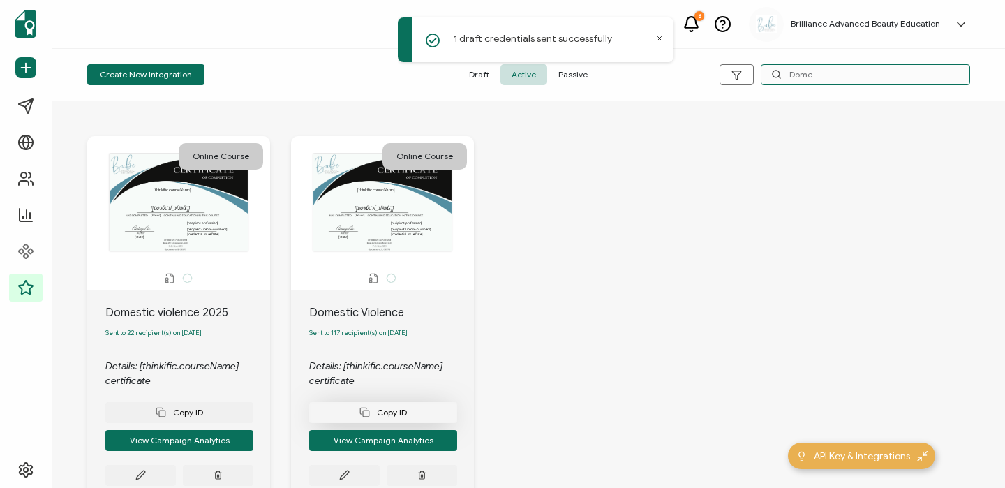
scroll to position [89, 0]
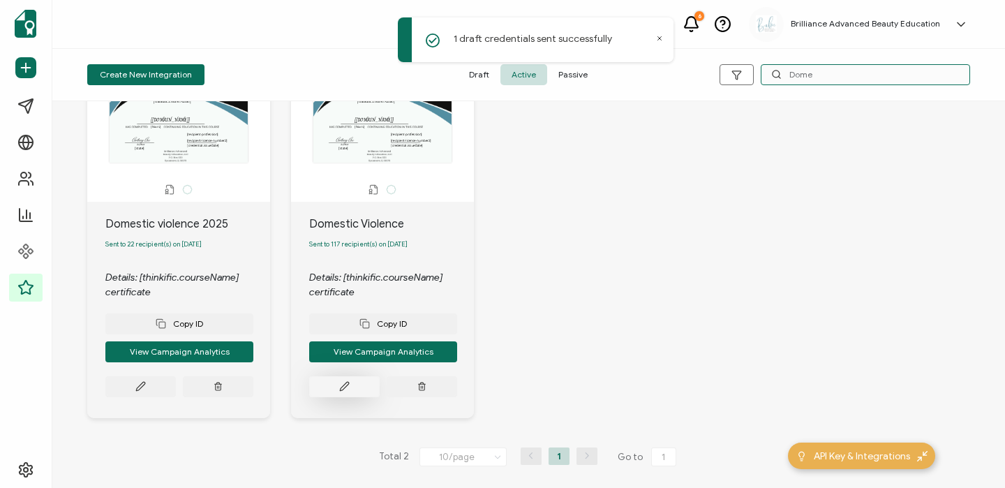
type input "Dome"
click at [342, 397] on button at bounding box center [344, 386] width 70 height 21
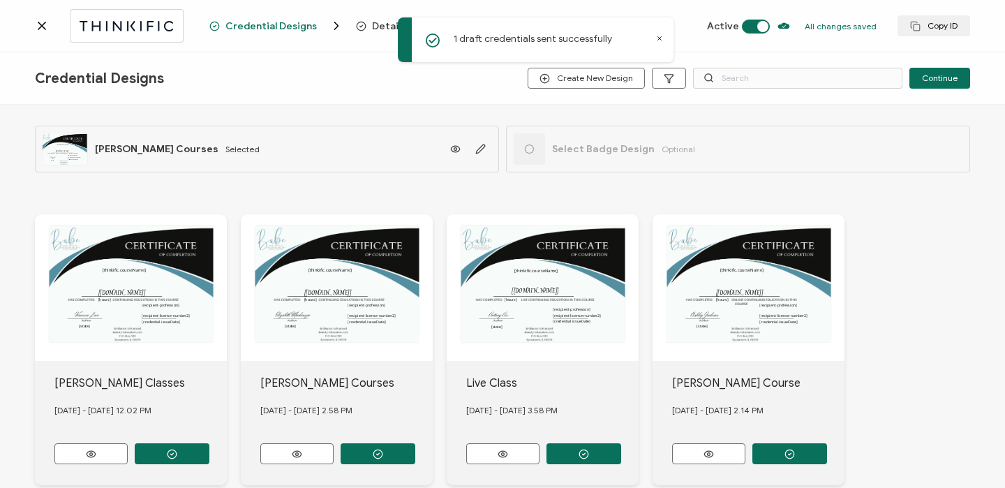
click at [658, 37] on icon at bounding box center [659, 38] width 3 height 3
click at [605, 28] on span "Recipients" at bounding box center [630, 26] width 51 height 10
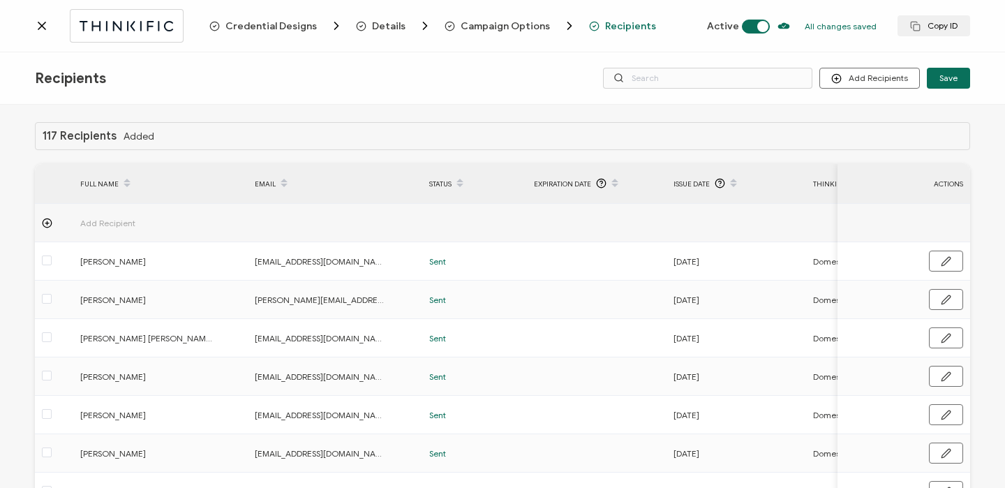
click at [41, 29] on icon at bounding box center [42, 26] width 14 height 14
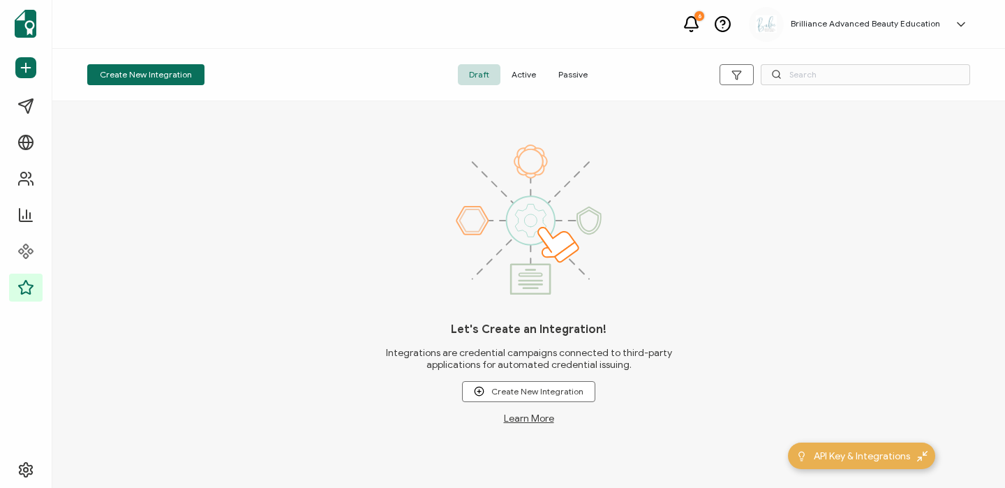
click at [514, 84] on span "Active" at bounding box center [523, 74] width 47 height 21
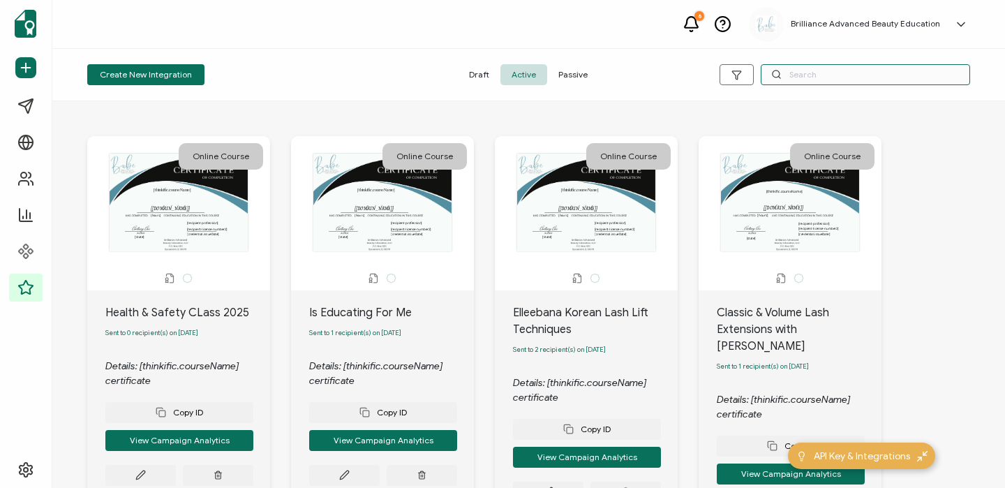
click at [841, 78] on input "text" at bounding box center [864, 74] width 209 height 21
type input "Dom"
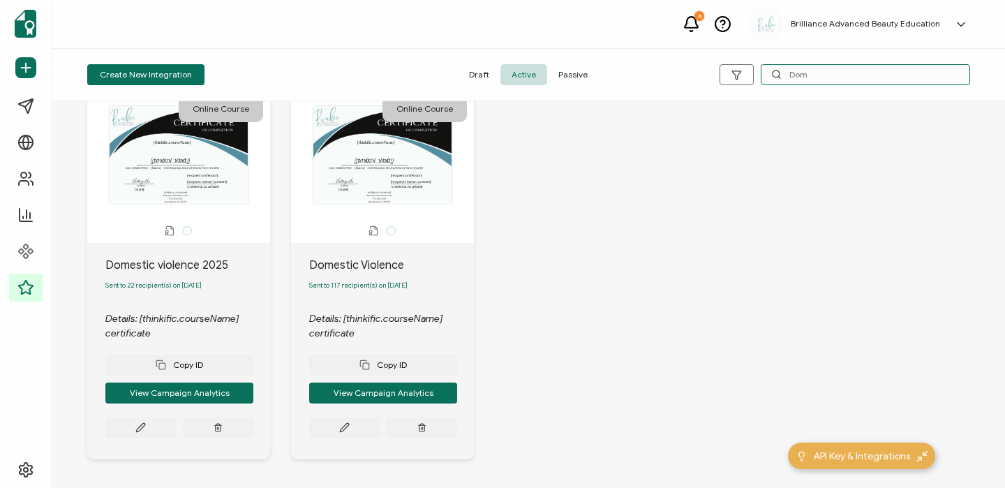
scroll to position [93, 0]
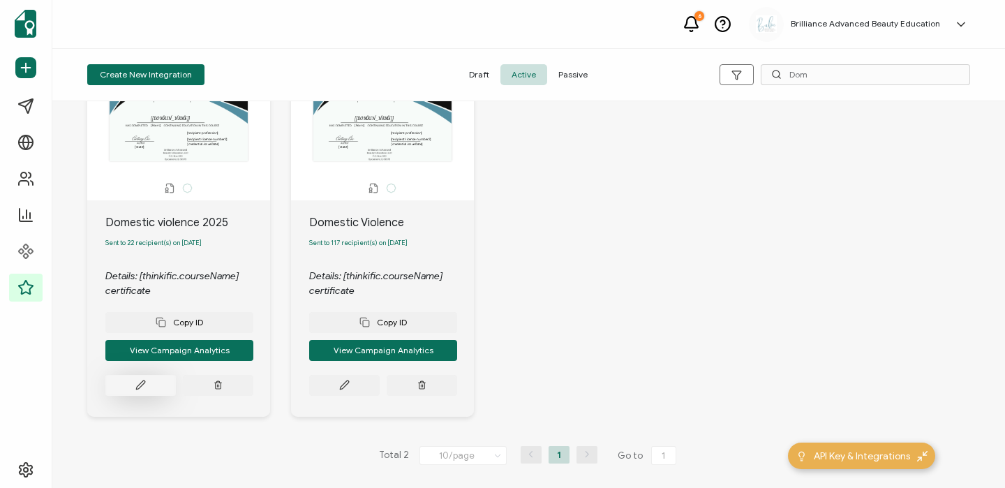
click at [141, 382] on icon at bounding box center [140, 385] width 8 height 8
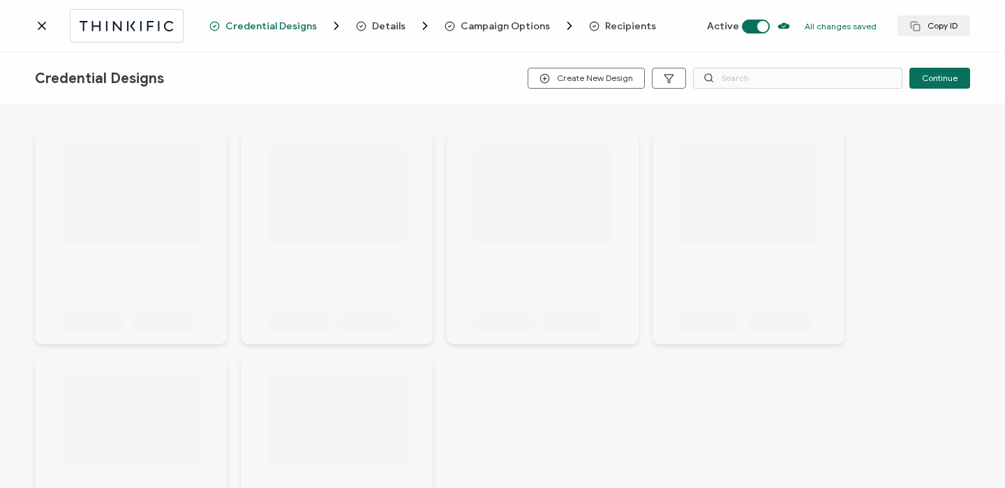
click at [621, 29] on span "Recipients" at bounding box center [630, 26] width 51 height 10
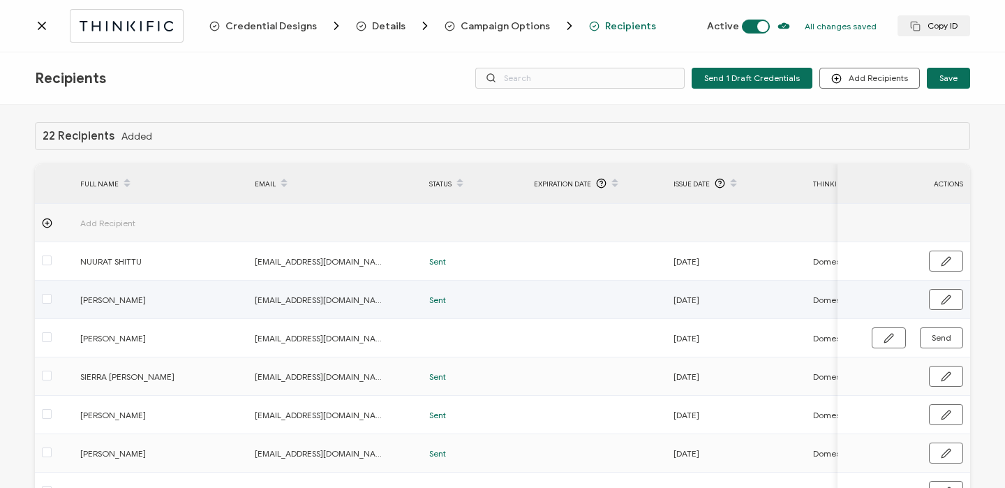
scroll to position [0, 671]
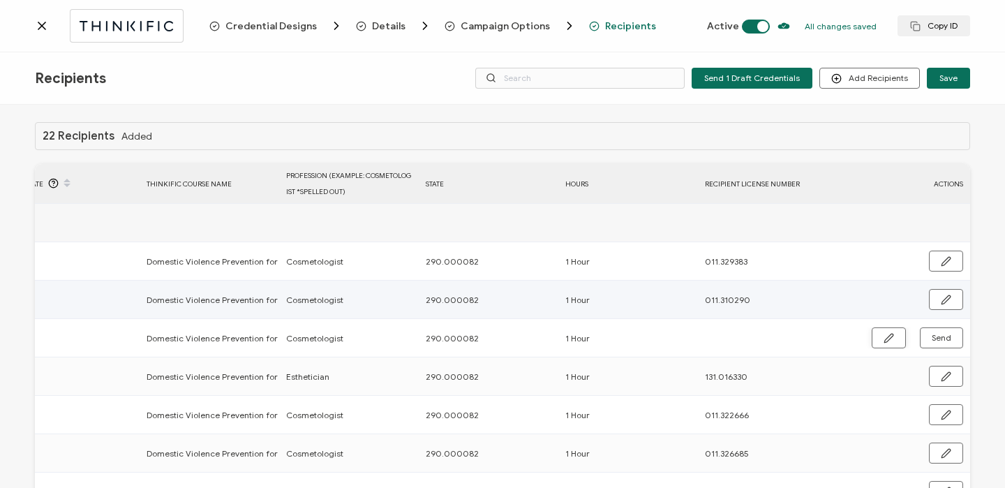
click at [888, 338] on icon "button" at bounding box center [888, 338] width 10 height 10
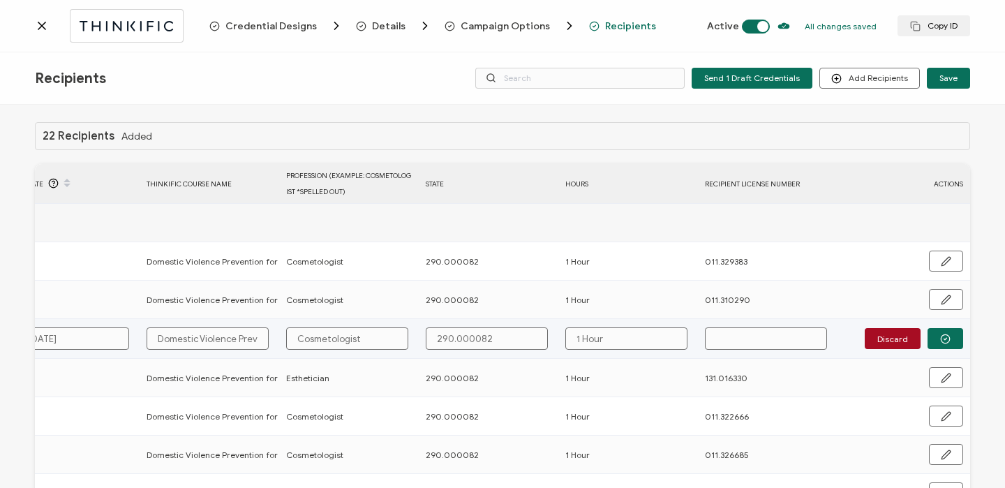
paste input "011.229142"
type input "011.229142"
click at [948, 336] on button "button" at bounding box center [945, 338] width 36 height 21
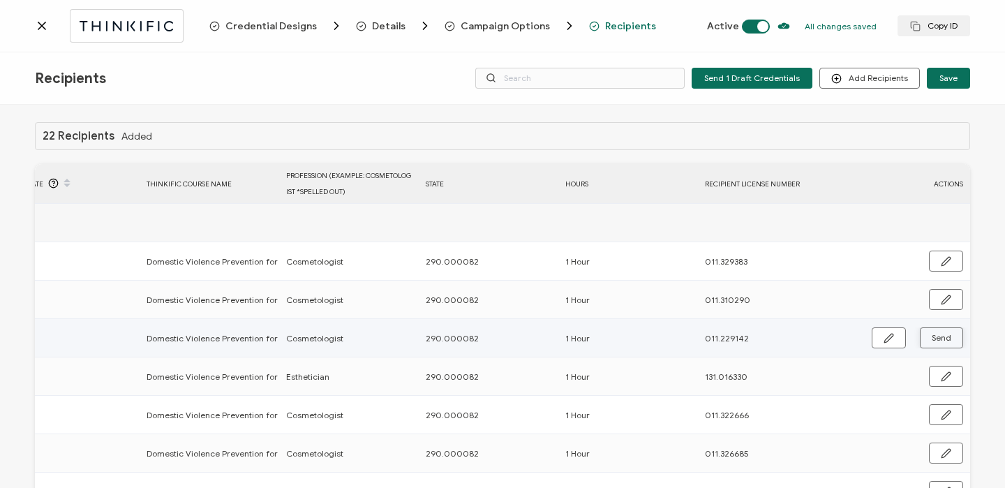
click at [932, 336] on span "Send" at bounding box center [941, 337] width 20 height 8
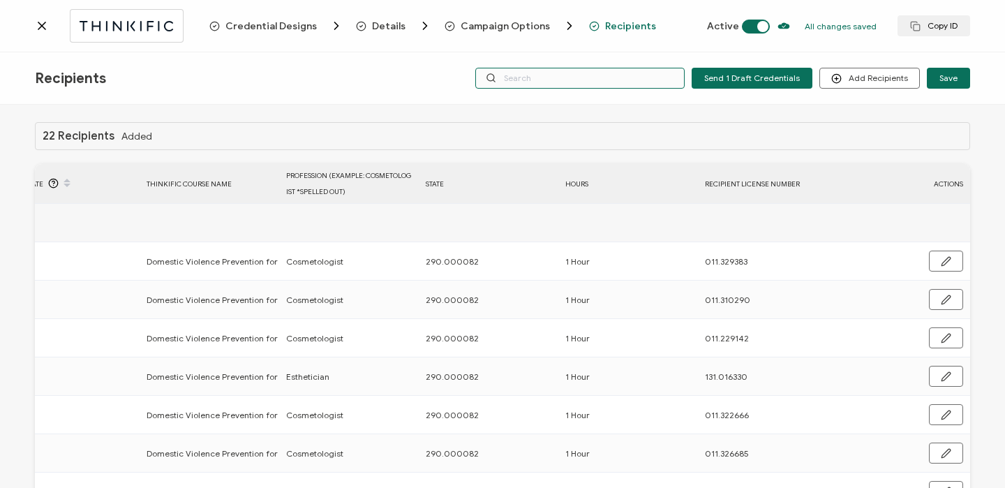
click at [567, 75] on input "text" at bounding box center [579, 78] width 209 height 21
click at [44, 23] on icon at bounding box center [41, 25] width 7 height 7
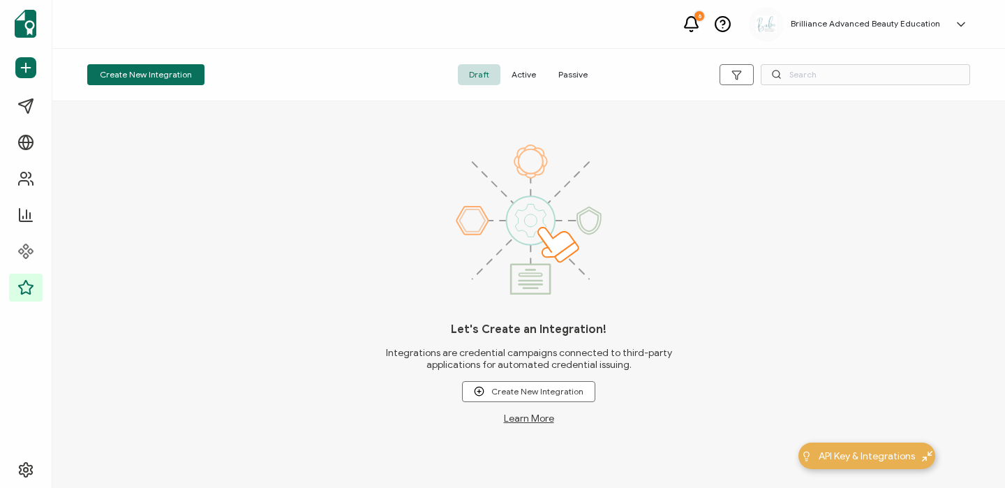
click at [530, 76] on span "Active" at bounding box center [523, 74] width 47 height 21
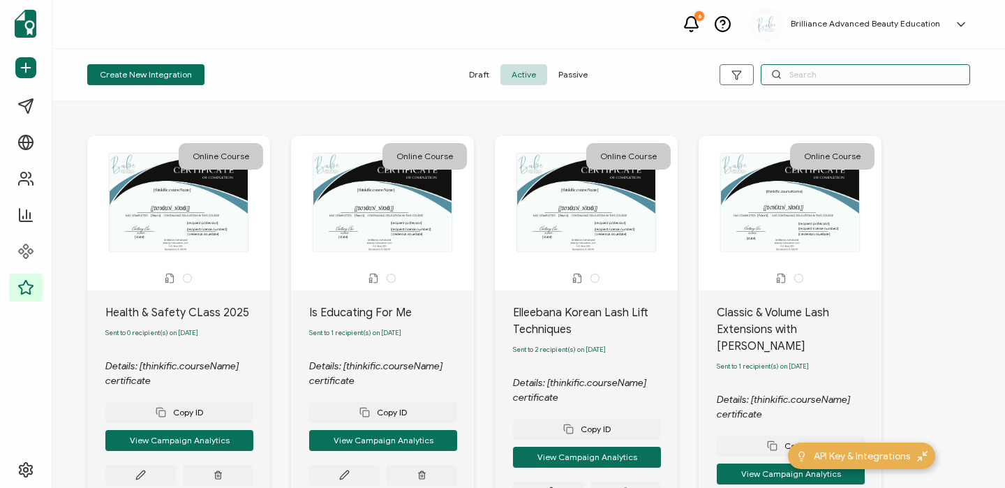
click at [848, 79] on input "text" at bounding box center [864, 74] width 209 height 21
type input "Social"
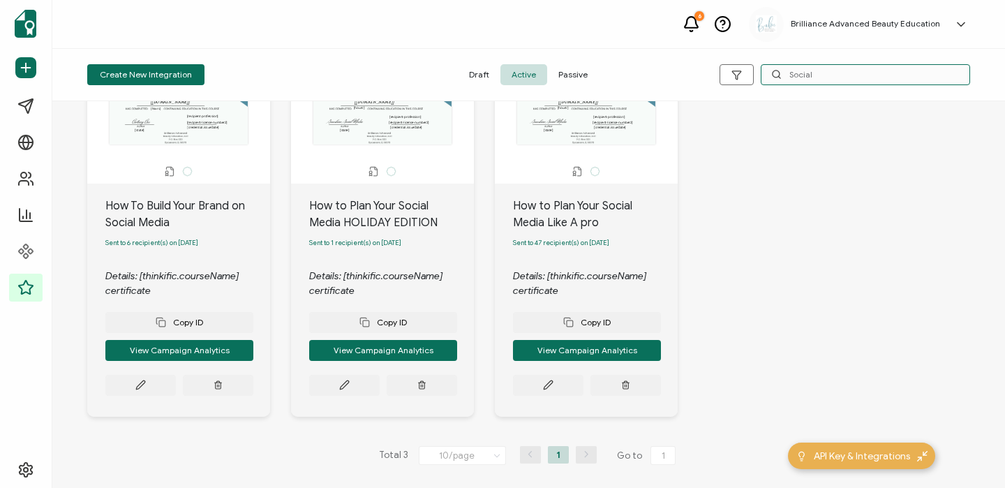
scroll to position [107, 0]
click at [564, 390] on button at bounding box center [548, 385] width 70 height 21
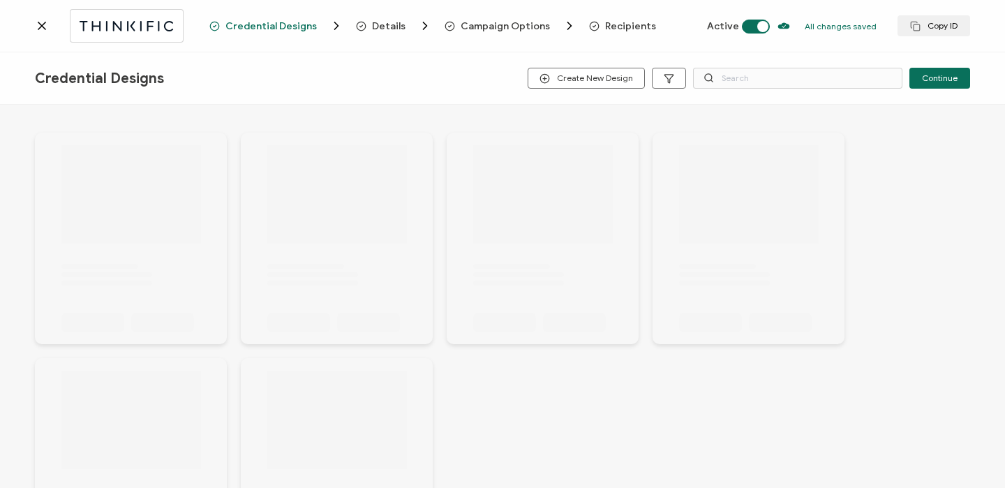
click at [610, 24] on span "Recipients" at bounding box center [630, 26] width 51 height 10
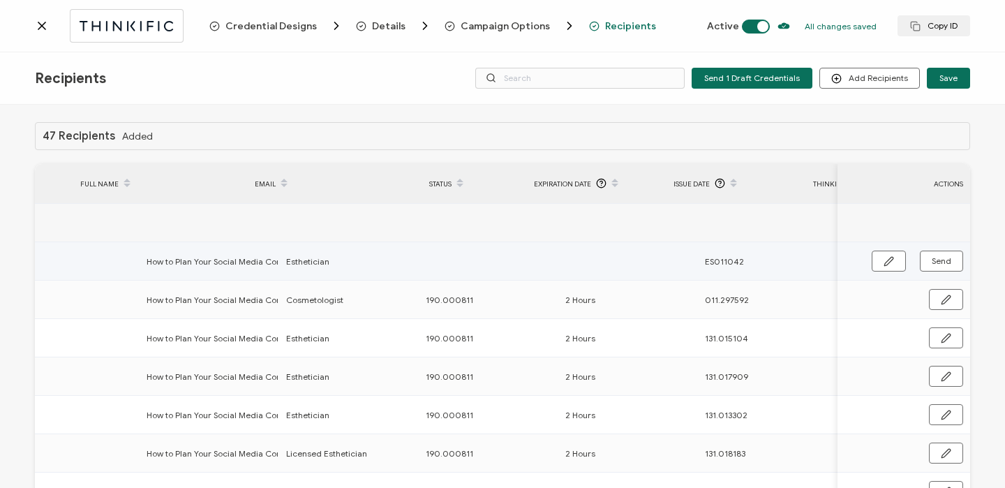
scroll to position [0, 671]
click at [871, 251] on button "button" at bounding box center [888, 260] width 34 height 21
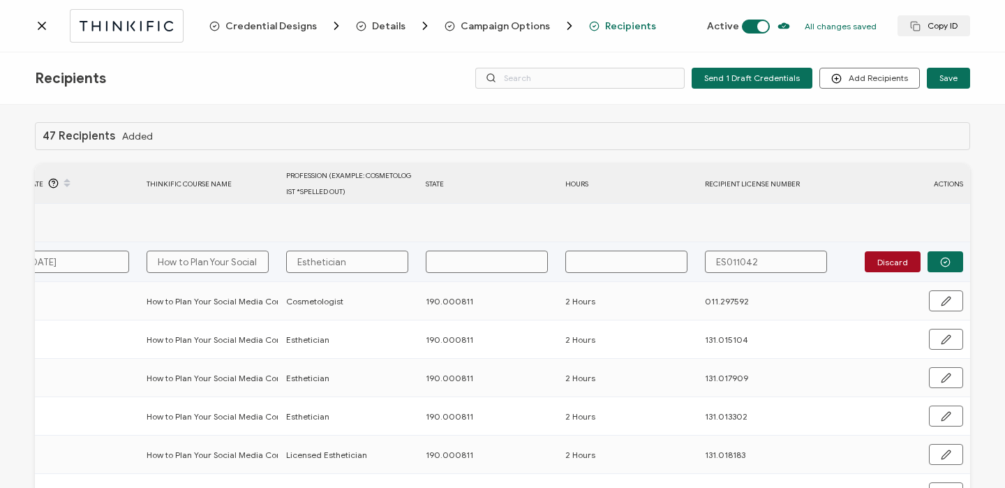
click at [456, 266] on input "text" at bounding box center [487, 261] width 122 height 22
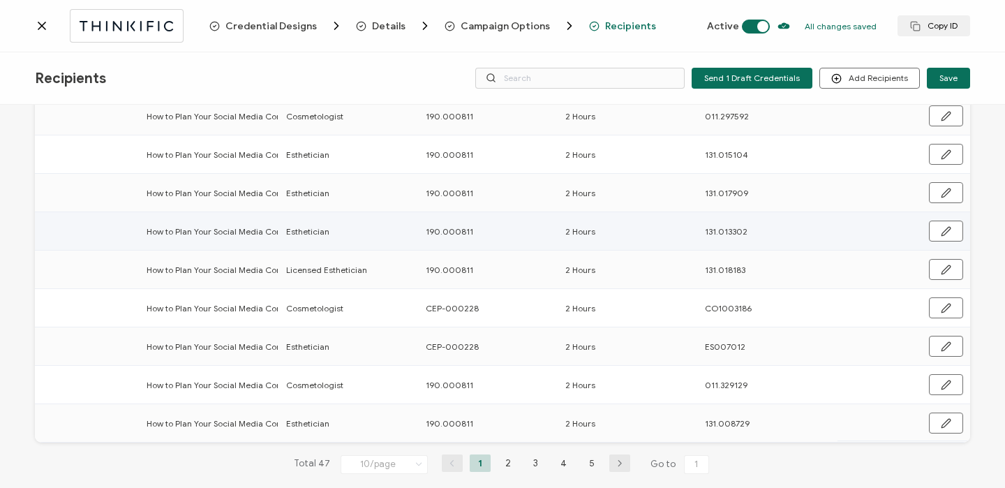
scroll to position [187, 0]
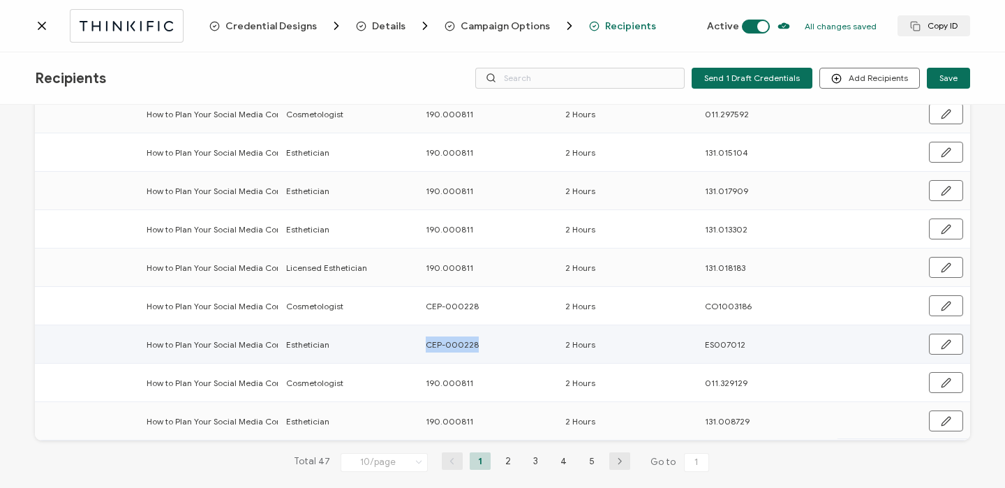
drag, startPoint x: 483, startPoint y: 340, endPoint x: 502, endPoint y: 340, distance: 19.5
click at [502, 340] on div "CEP-000228" at bounding box center [488, 344] width 138 height 16
copy span "CEP-000228"
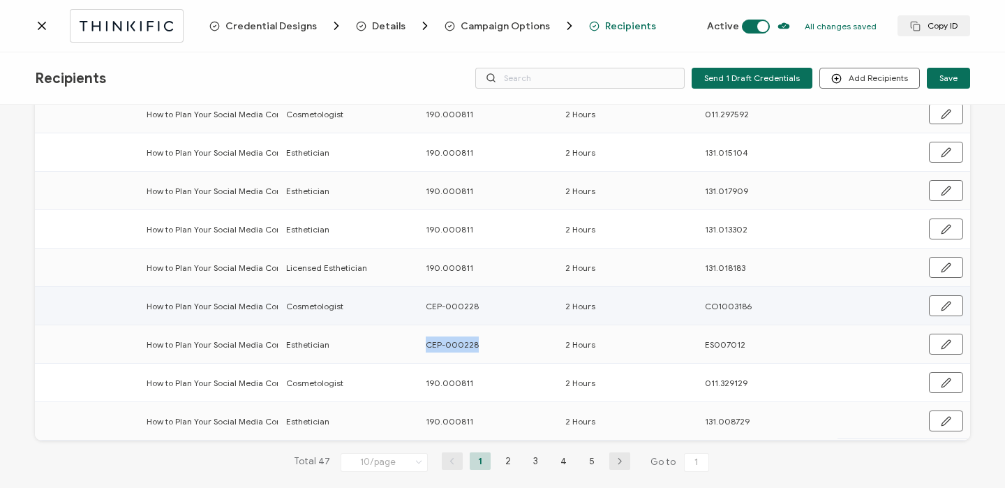
scroll to position [0, 0]
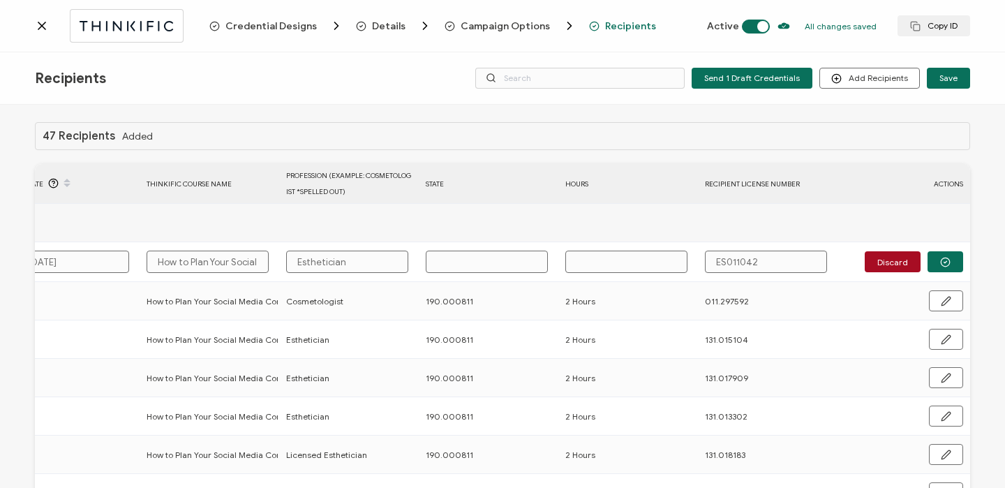
click at [440, 254] on input "text" at bounding box center [487, 261] width 122 height 22
paste input "CEP-000228"
type input "CEP-000228"
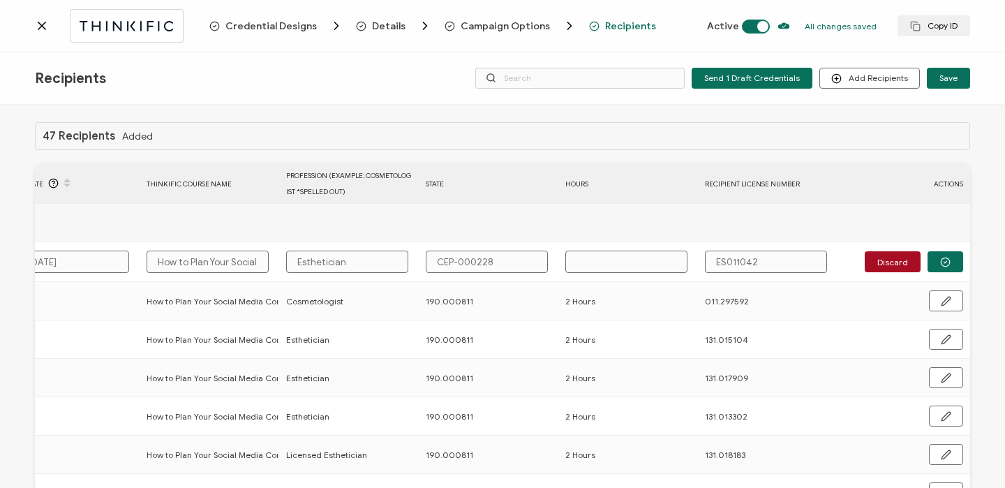
click at [625, 263] on input "text" at bounding box center [626, 261] width 122 height 22
type input "2"
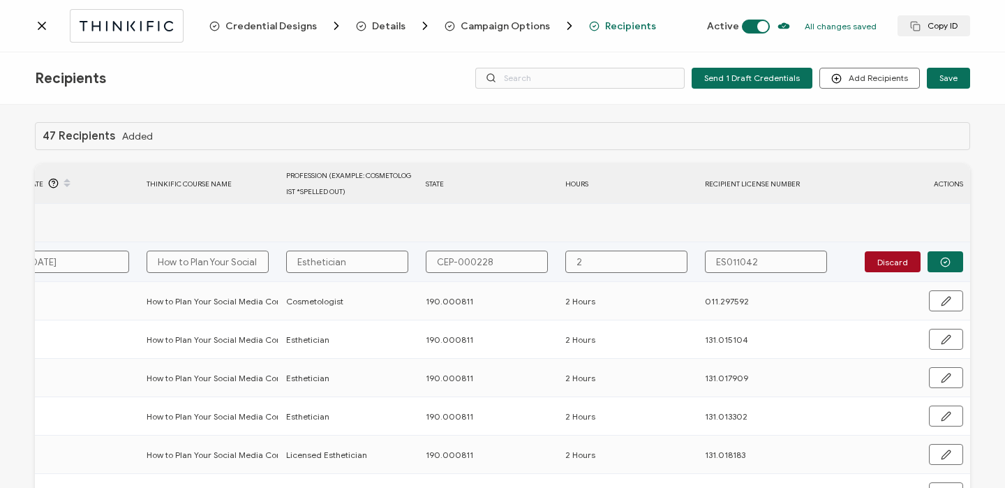
type input "2 H"
type input "2 Hours"
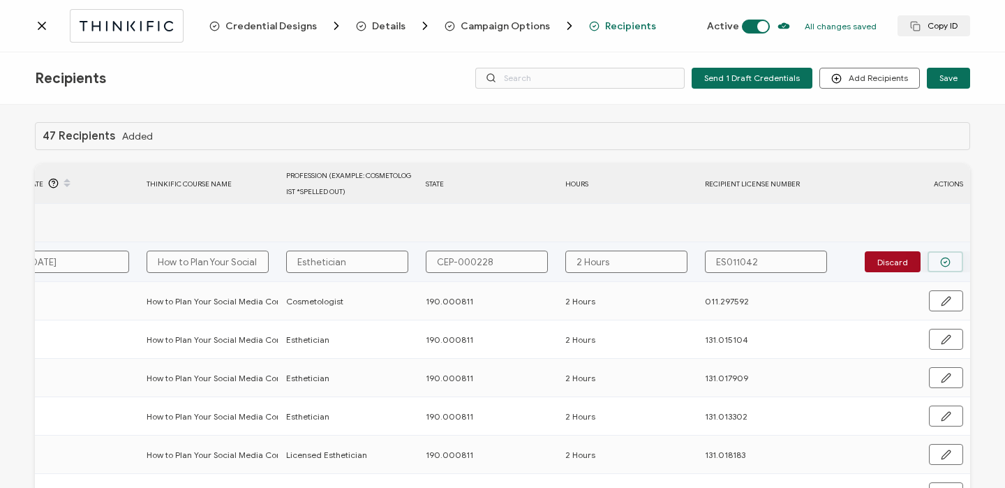
click at [940, 263] on icon "button" at bounding box center [945, 262] width 10 height 10
click at [940, 265] on span "Send" at bounding box center [941, 261] width 20 height 8
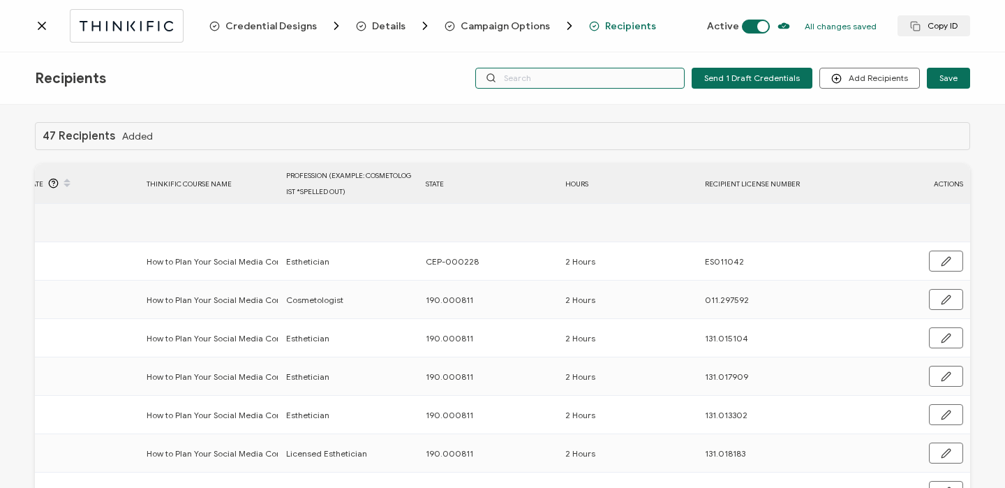
click at [557, 78] on input "text" at bounding box center [579, 78] width 209 height 21
click at [45, 26] on icon at bounding box center [42, 26] width 14 height 14
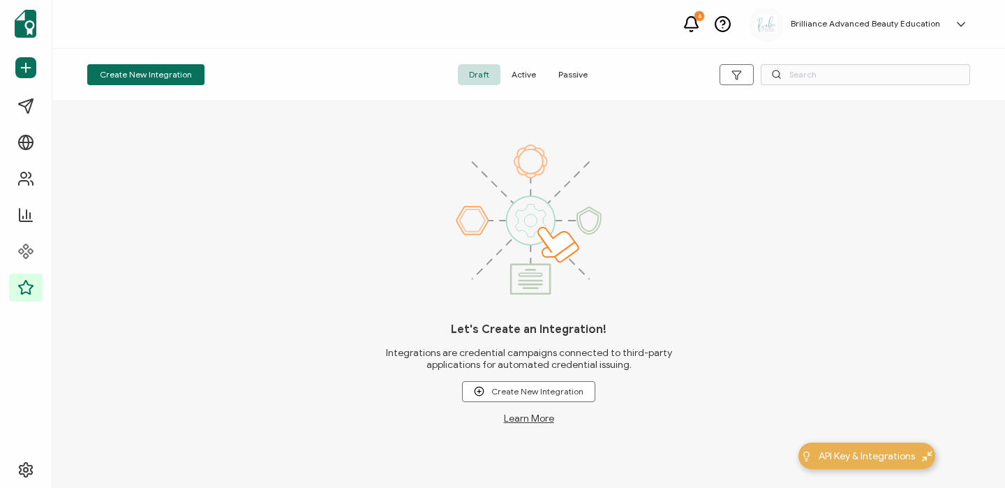
click at [525, 74] on span "Active" at bounding box center [523, 74] width 47 height 21
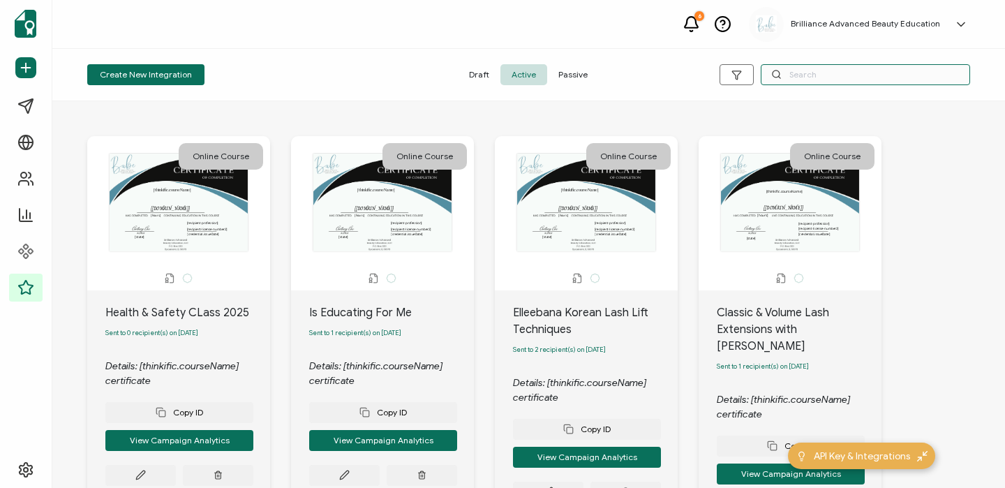
click at [815, 75] on input "text" at bounding box center [864, 74] width 209 height 21
type input "sex"
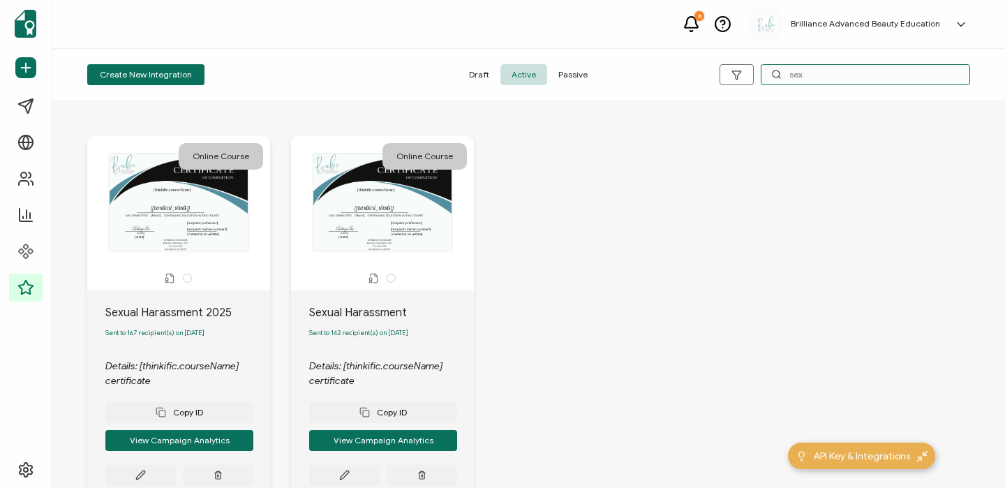
scroll to position [94, 0]
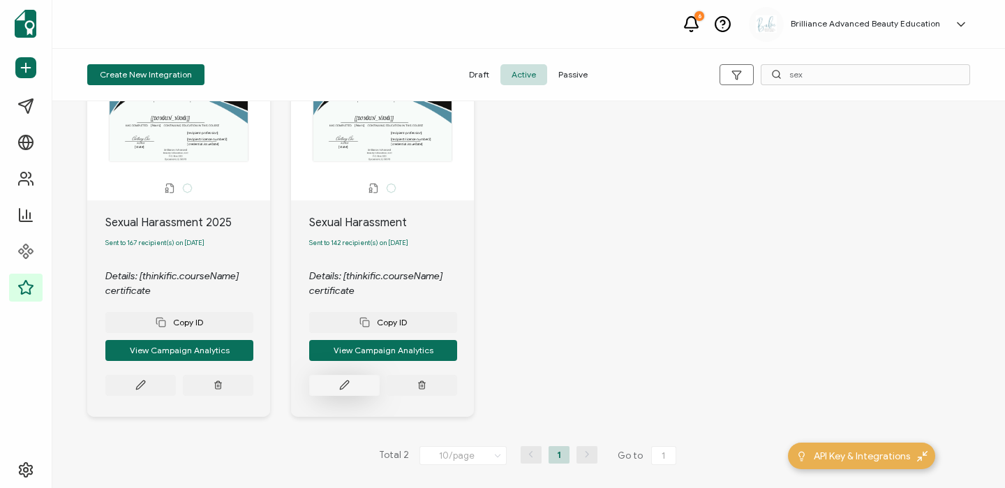
click at [358, 389] on button at bounding box center [344, 385] width 70 height 21
